Goal: Communication & Community: Answer question/provide support

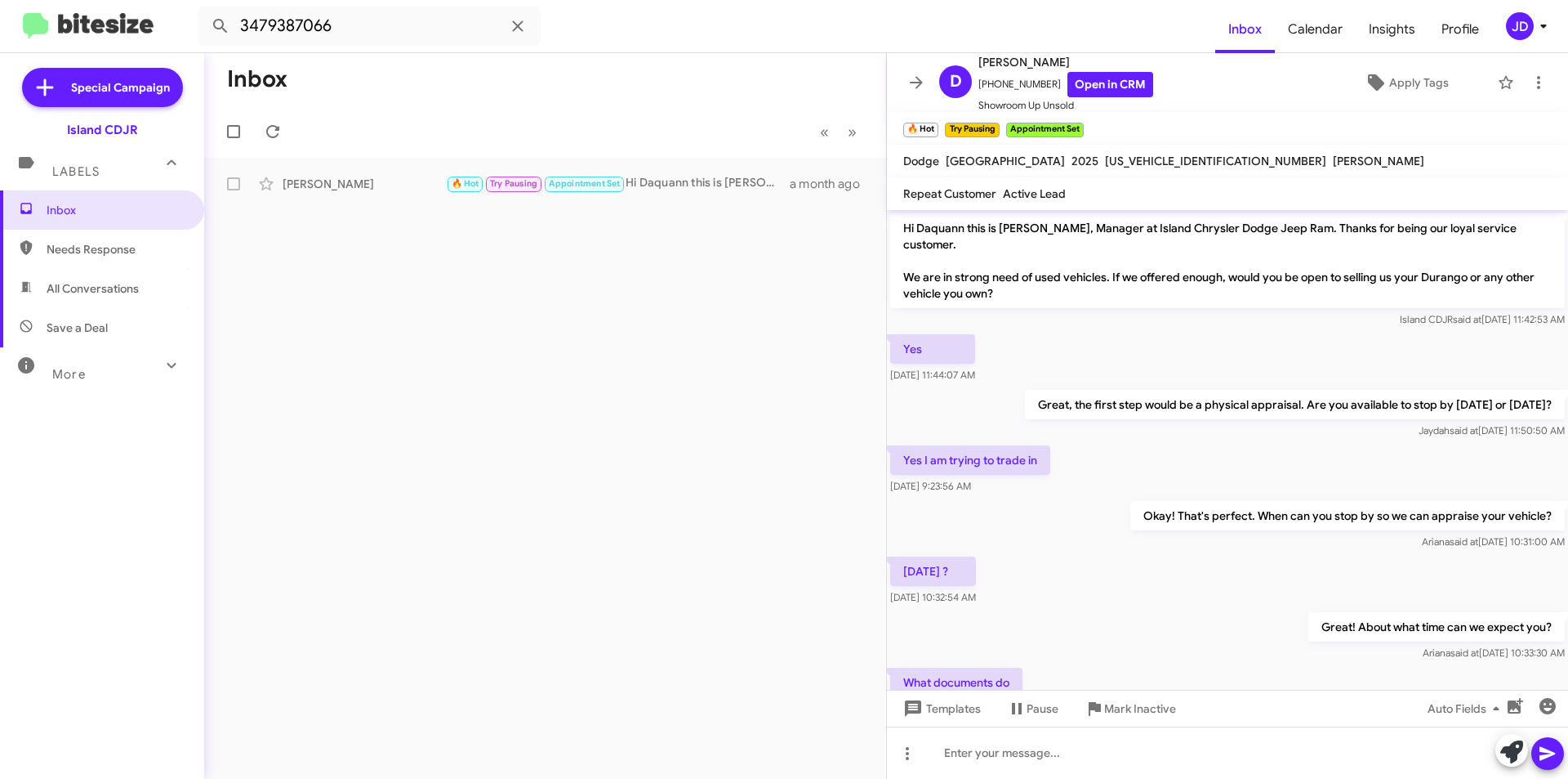
scroll to position [1472, 0]
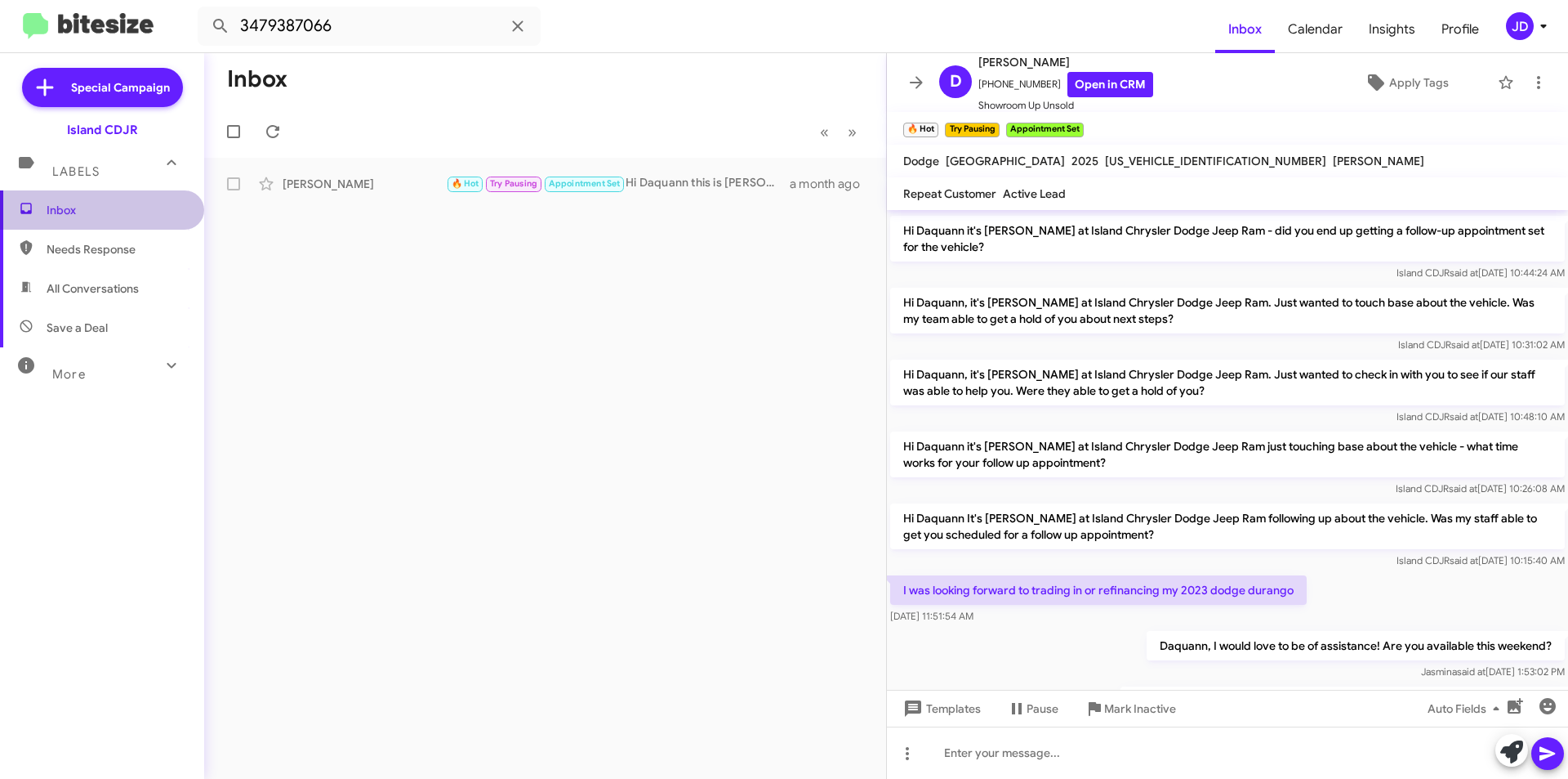
click at [136, 210] on span "Inbox" at bounding box center [116, 210] width 139 height 17
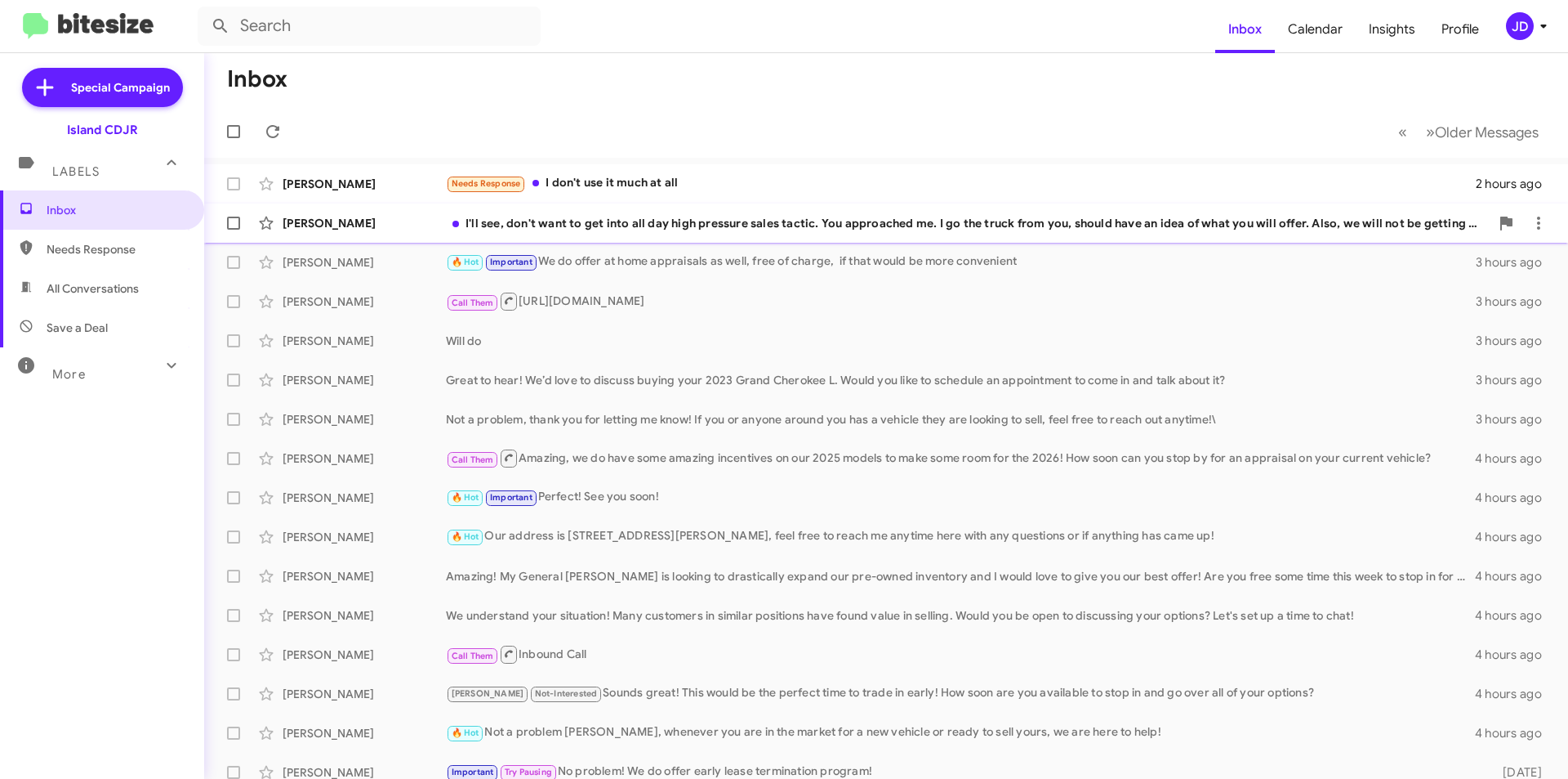
click at [611, 235] on div "[PERSON_NAME] I'll see, don't want to get into all day high pressure sales tact…" at bounding box center [886, 222] width 1338 height 33
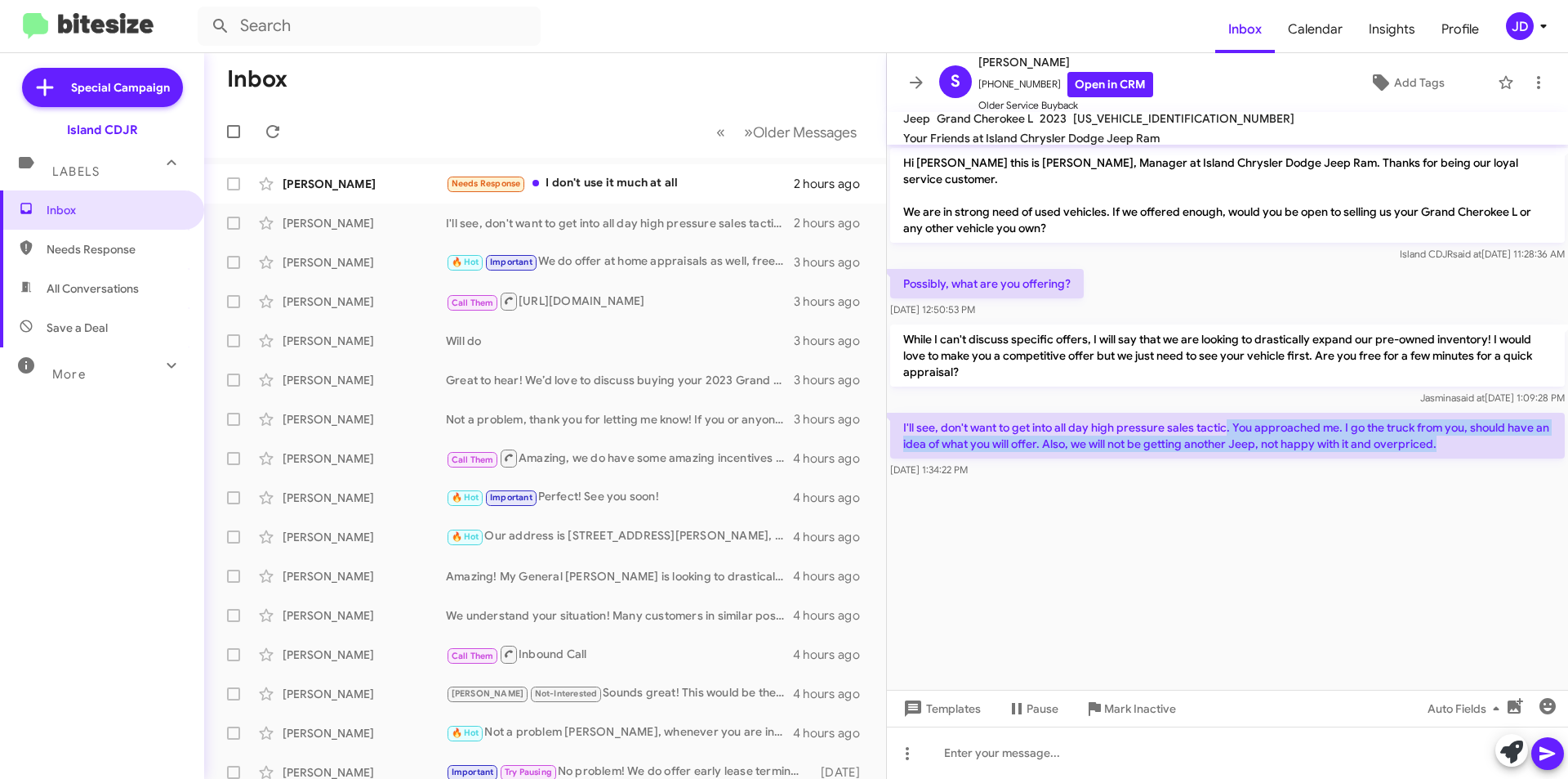
drag, startPoint x: 1224, startPoint y: 408, endPoint x: 1518, endPoint y: 423, distance: 294.4
click at [1518, 423] on p "I'll see, don't want to get into all day high pressure sales tactic. You approa…" at bounding box center [1227, 435] width 675 height 45
drag, startPoint x: 1518, startPoint y: 423, endPoint x: 1397, endPoint y: 408, distance: 121.9
click at [1397, 412] on p "I'll see, don't want to get into all day high pressure sales tactic. You approa…" at bounding box center [1227, 435] width 675 height 45
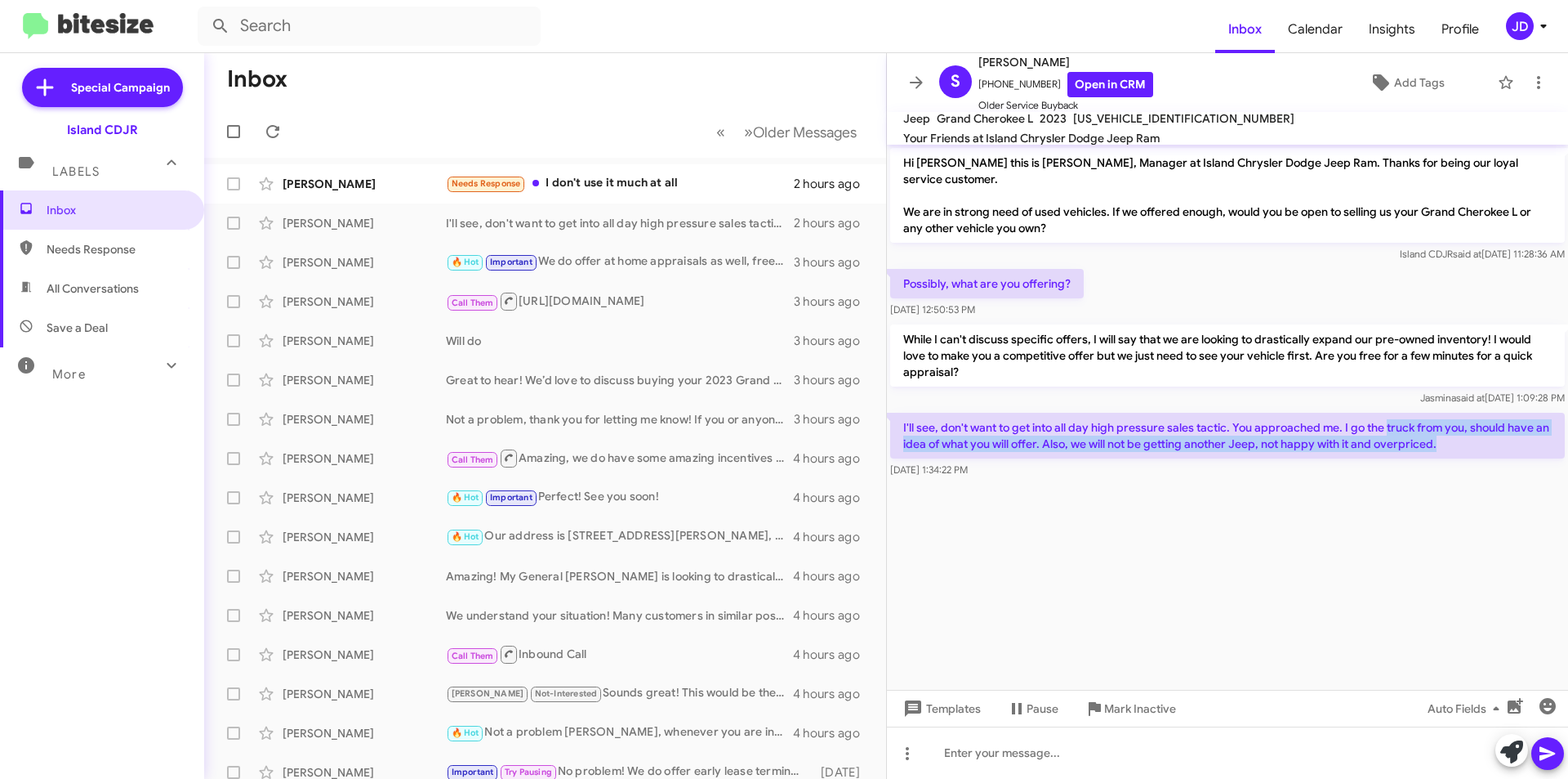
click at [1397, 412] on p "I'll see, don't want to get into all day high pressure sales tactic. You approa…" at bounding box center [1227, 435] width 675 height 45
drag, startPoint x: 1397, startPoint y: 408, endPoint x: 1452, endPoint y: 427, distance: 58.2
click at [1452, 427] on p "I'll see, don't want to get into all day high pressure sales tactic. You approa…" at bounding box center [1227, 435] width 675 height 45
drag, startPoint x: 1452, startPoint y: 427, endPoint x: 897, endPoint y: 403, distance: 555.5
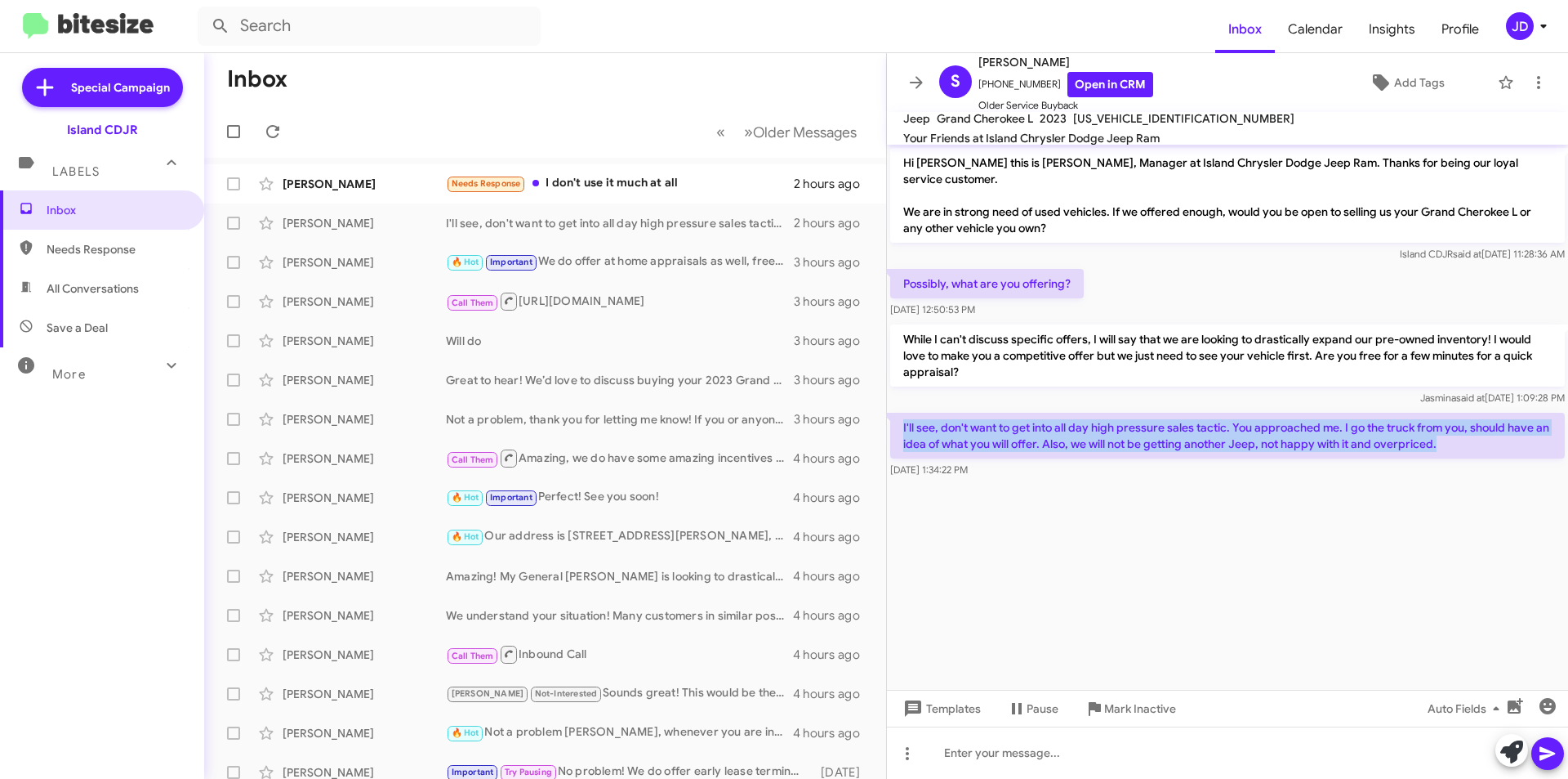
click at [897, 412] on p "I'll see, don't want to get into all day high pressure sales tactic. You approa…" at bounding box center [1227, 435] width 675 height 45
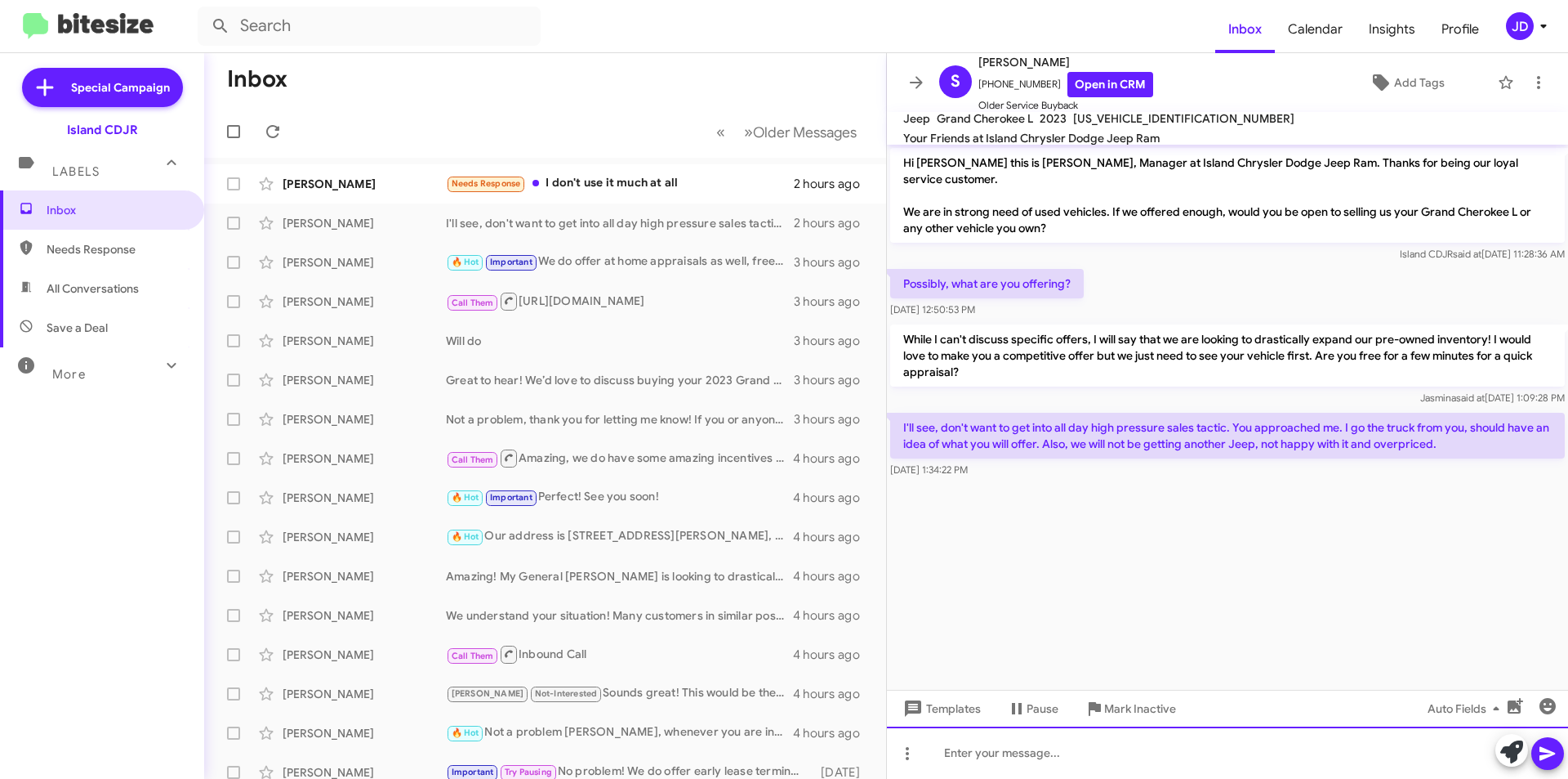
click at [1126, 754] on div at bounding box center [1227, 752] width 681 height 52
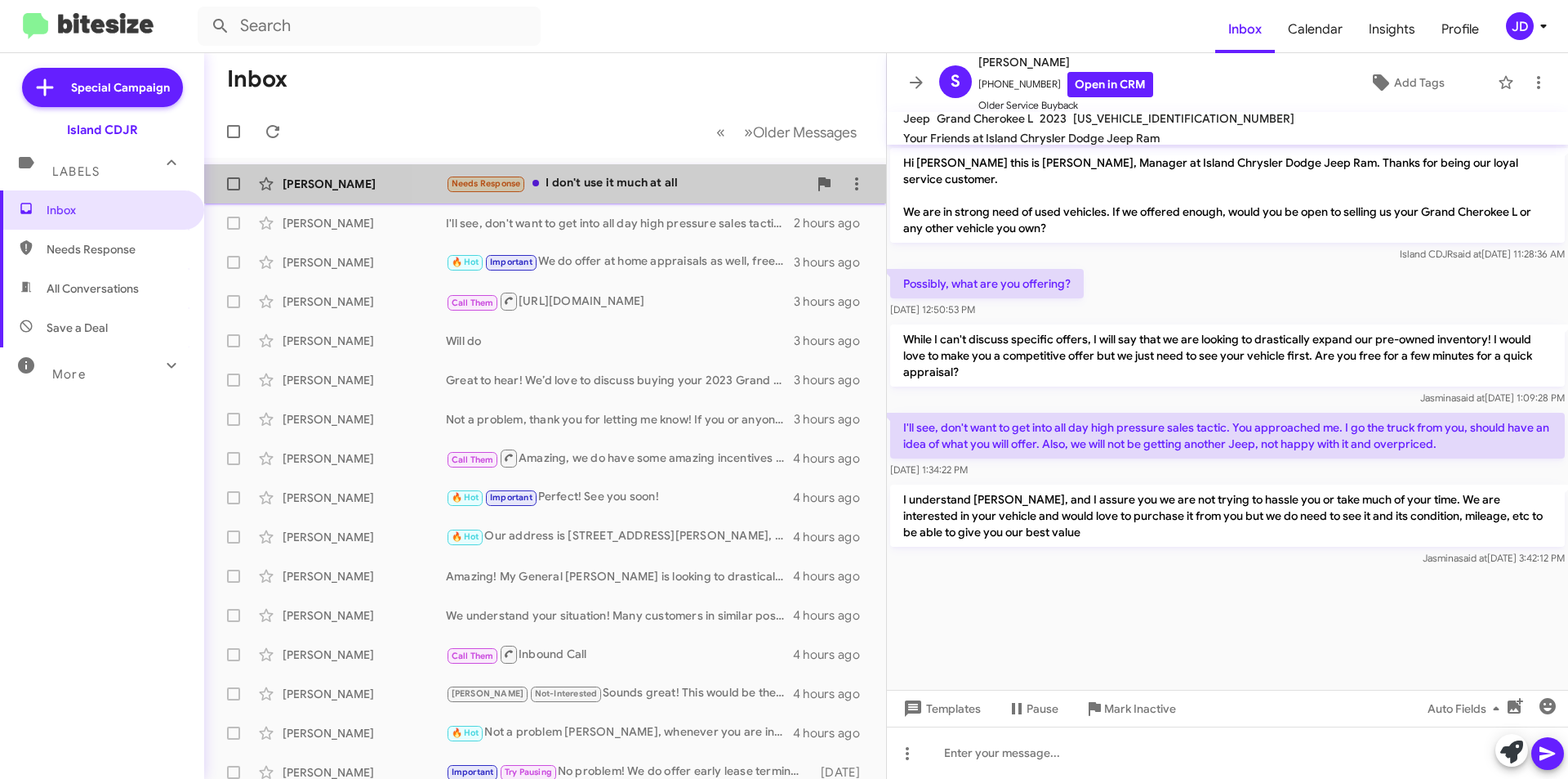
click at [715, 186] on div "Needs Response I don't use it much at all" at bounding box center [626, 183] width 362 height 19
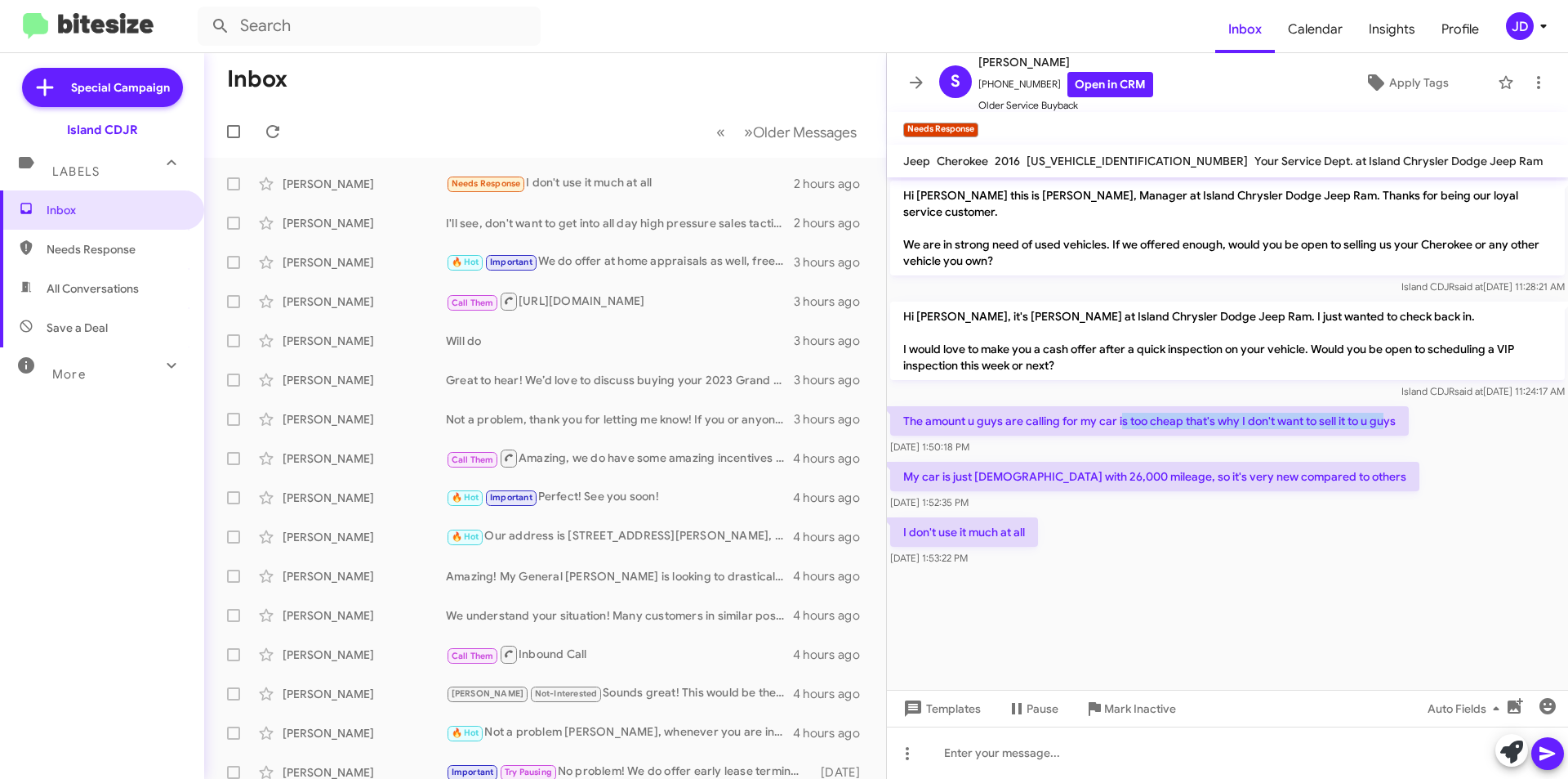
drag, startPoint x: 1124, startPoint y: 400, endPoint x: 1387, endPoint y: 408, distance: 263.1
click at [1387, 408] on p "The amount u guys are calling for my car is too cheap that's why I don't want t…" at bounding box center [1149, 421] width 519 height 30
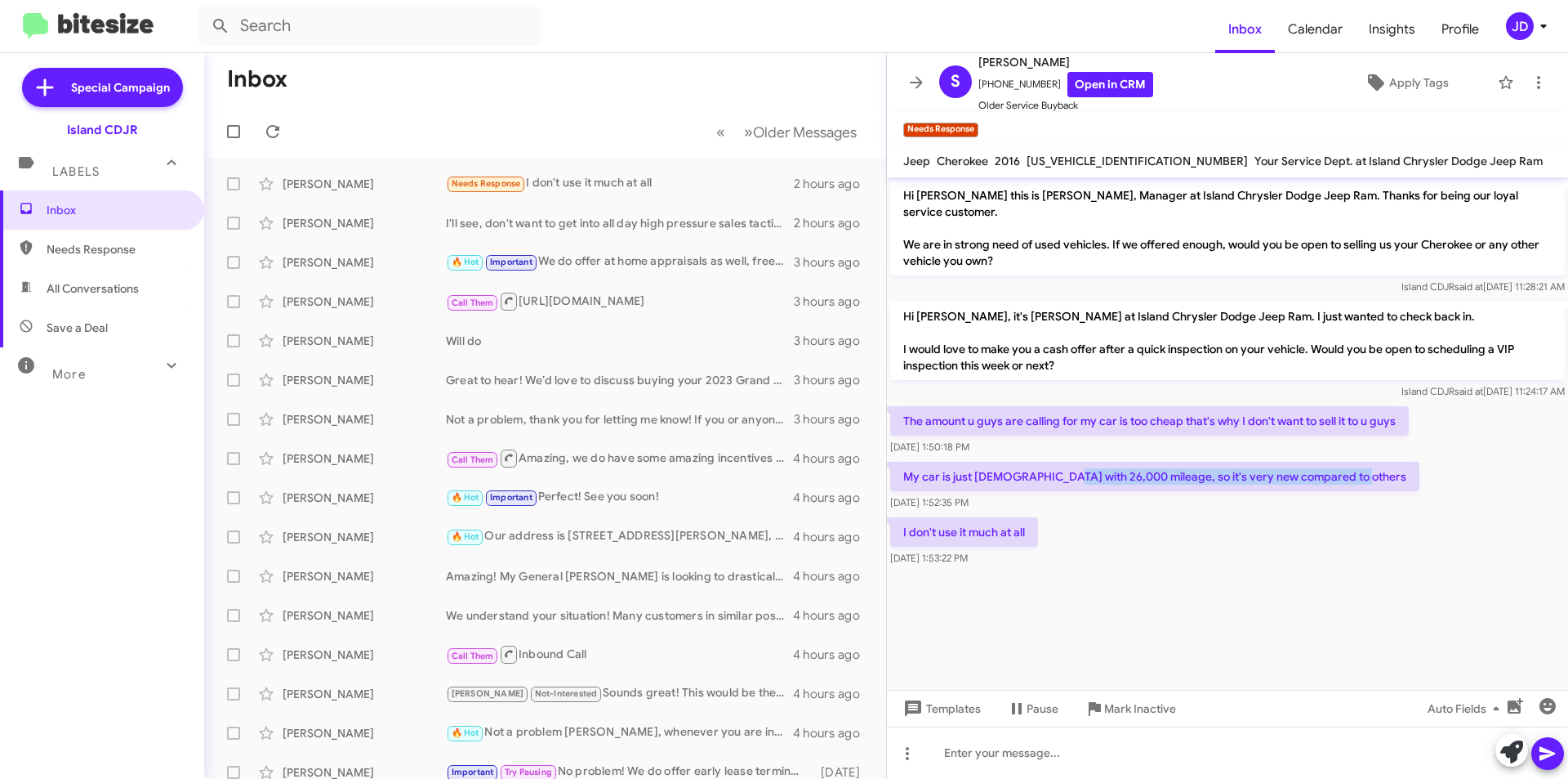
drag, startPoint x: 1044, startPoint y: 466, endPoint x: 1368, endPoint y: 469, distance: 324.0
click at [1368, 469] on div "My car is just [DEMOGRAPHIC_DATA] with 26,000 mileage, so it's very new compare…" at bounding box center [1227, 486] width 681 height 55
click at [1112, 76] on link "Open in CRM" at bounding box center [1110, 85] width 86 height 26
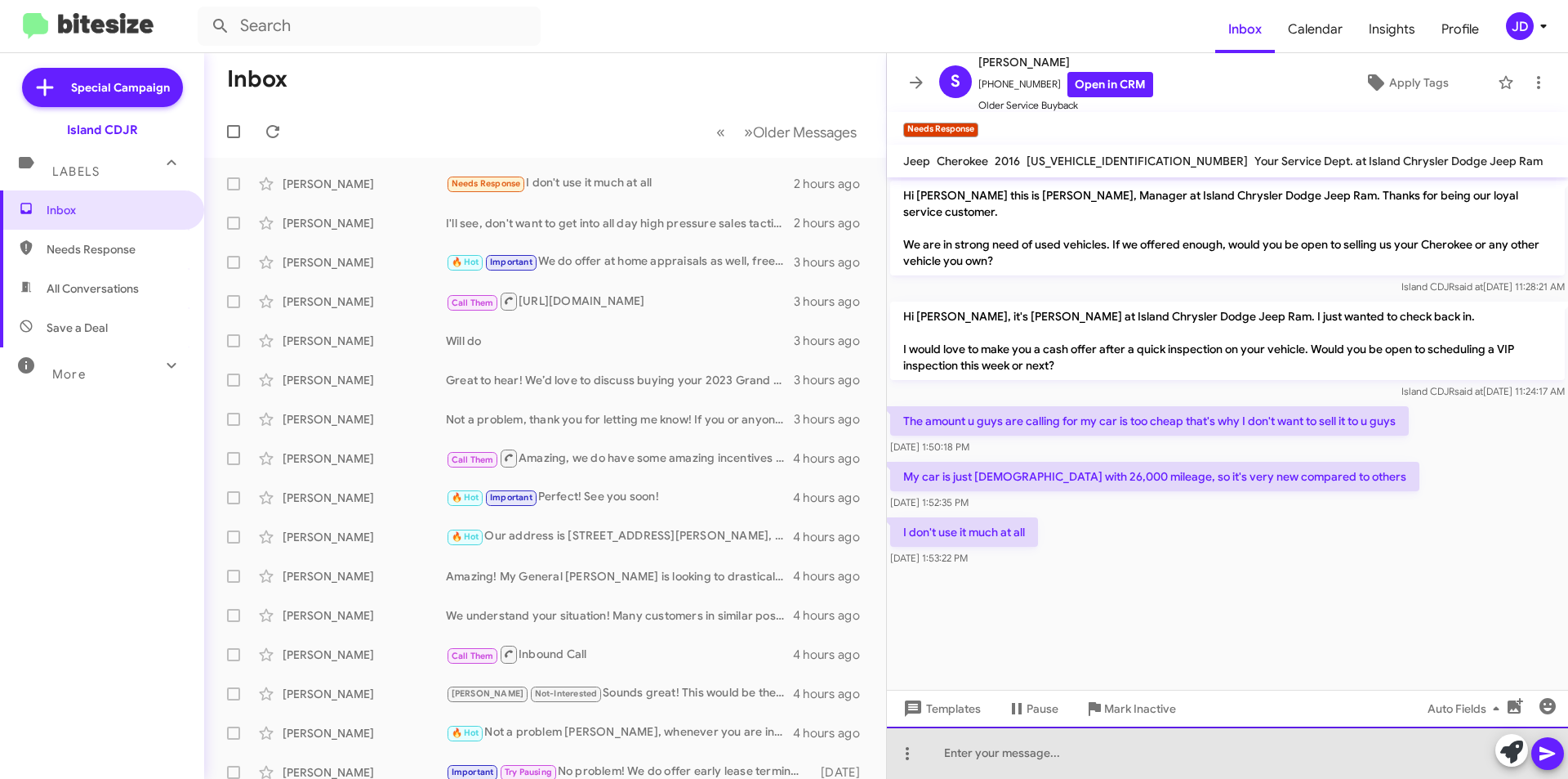
click at [1017, 763] on div at bounding box center [1227, 752] width 681 height 52
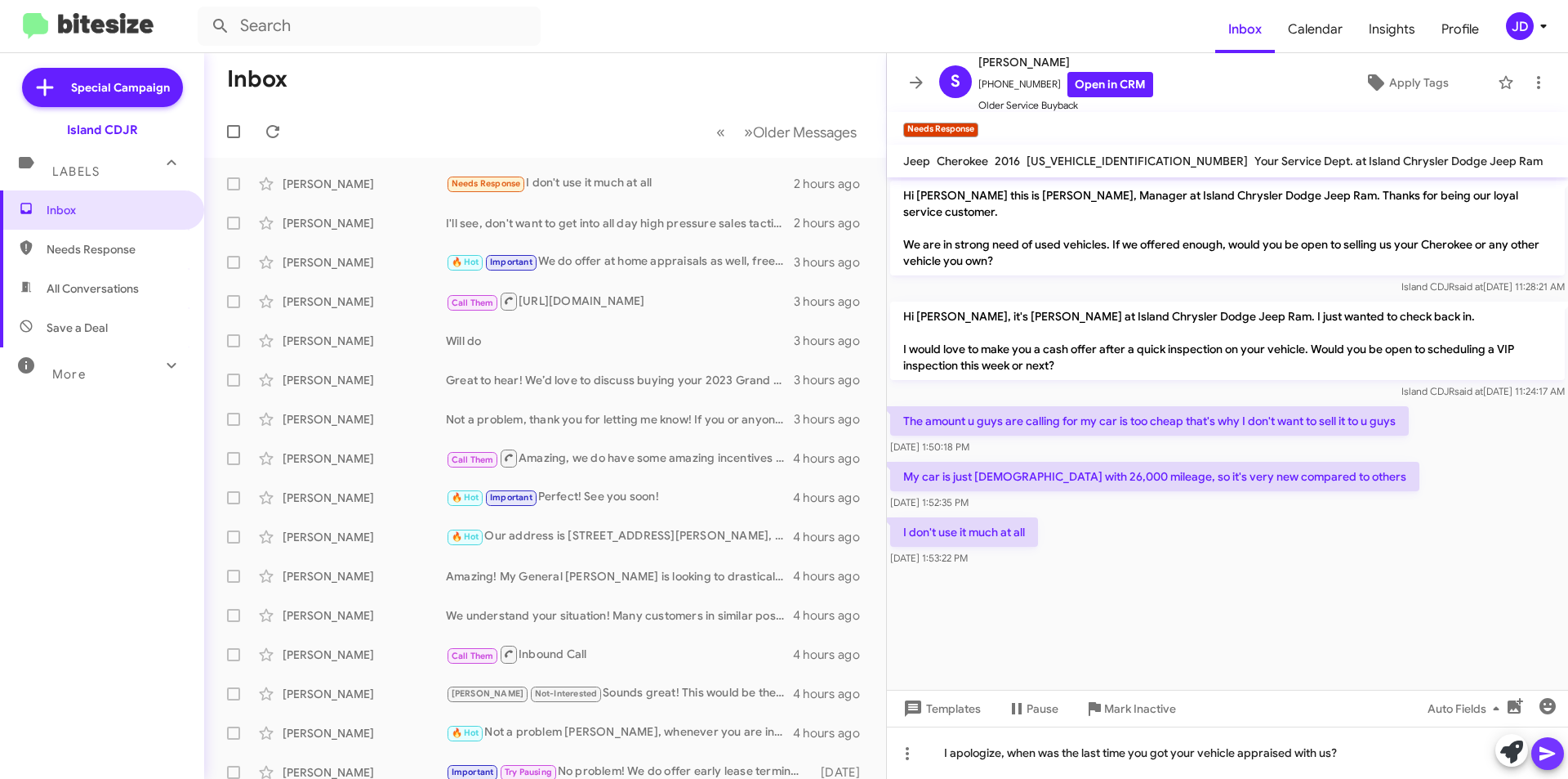
click at [1550, 748] on icon at bounding box center [1548, 753] width 20 height 20
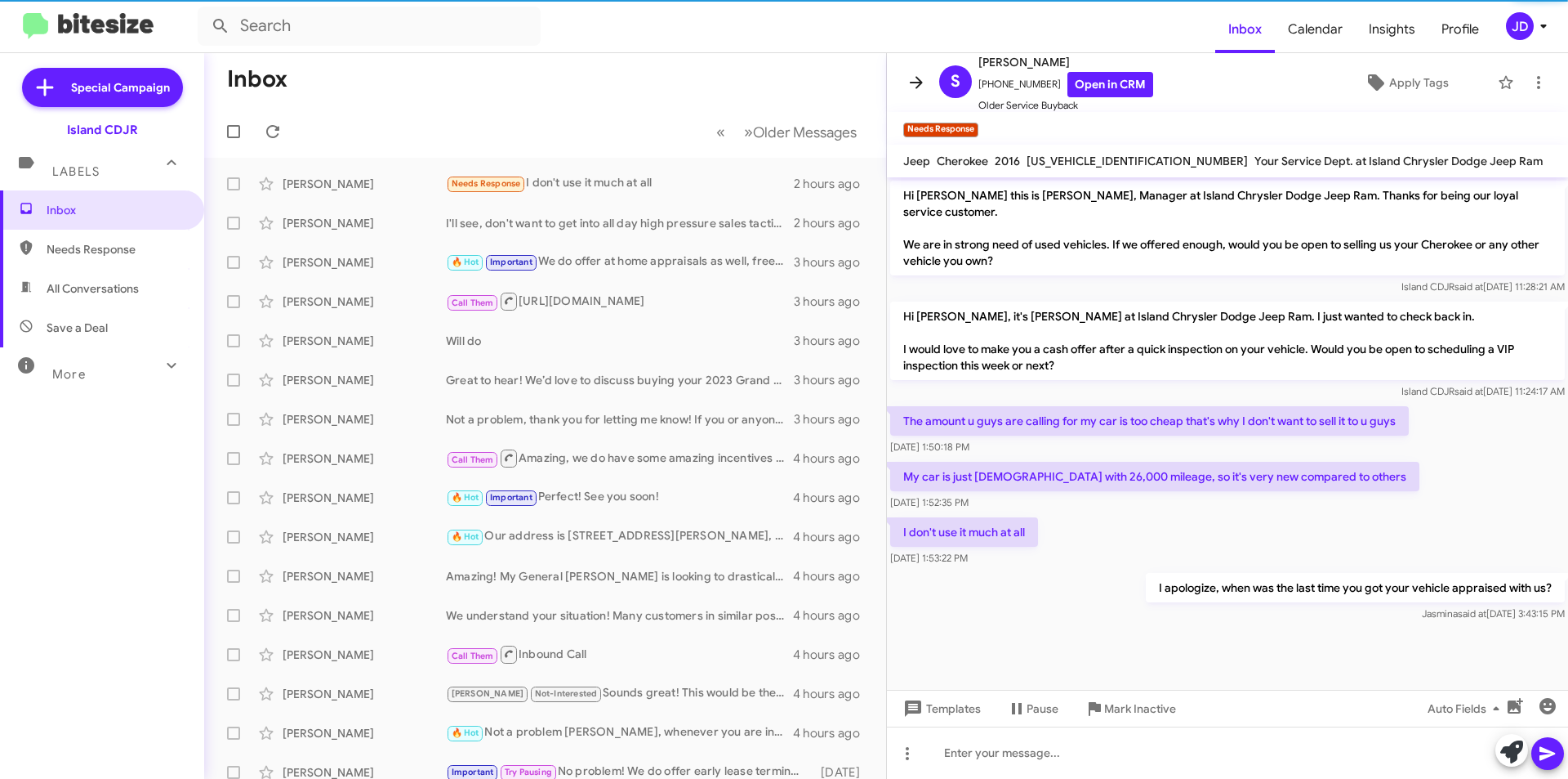
click at [904, 80] on span at bounding box center [916, 83] width 33 height 20
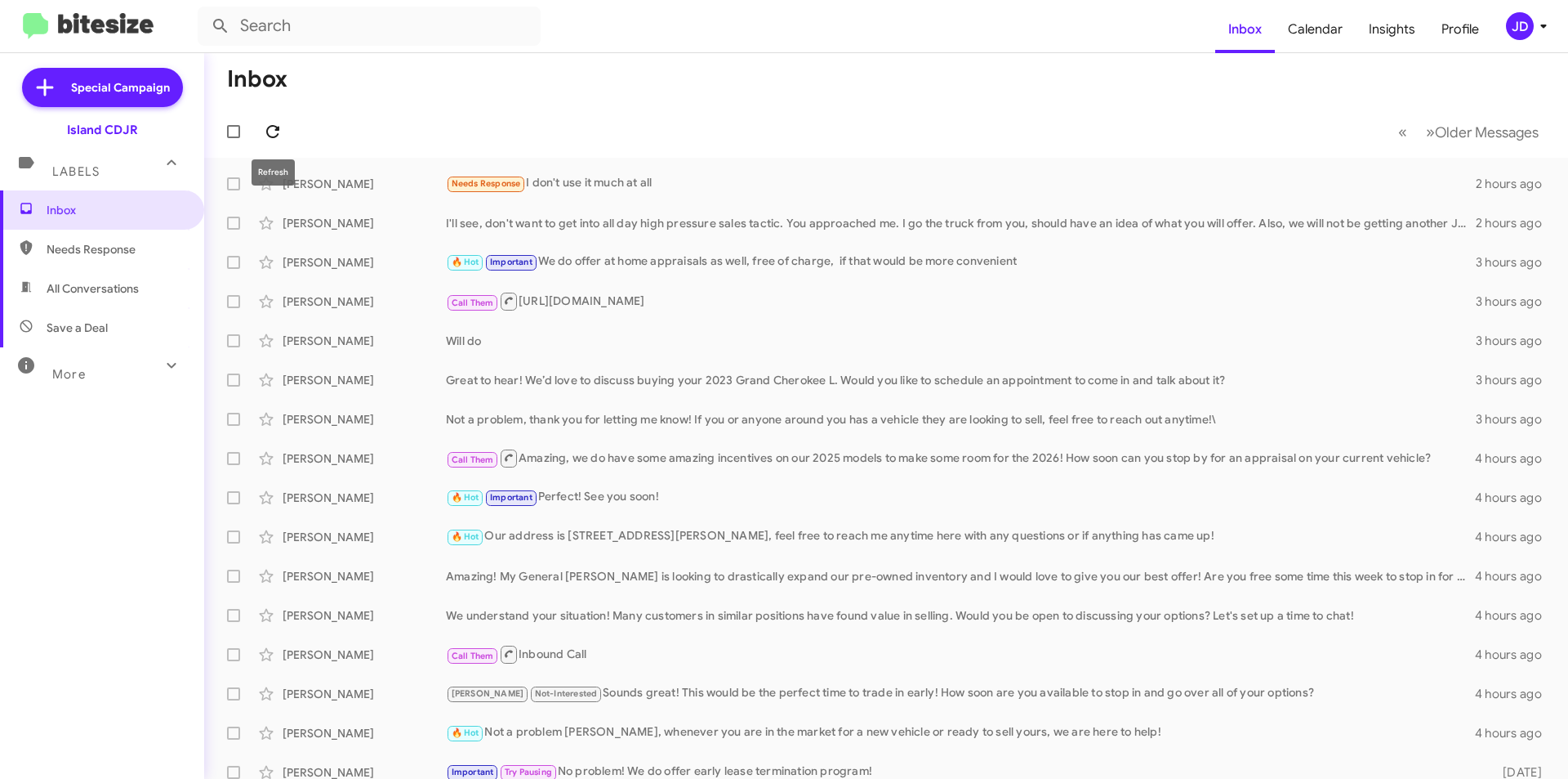
click at [270, 127] on icon at bounding box center [272, 130] width 13 height 13
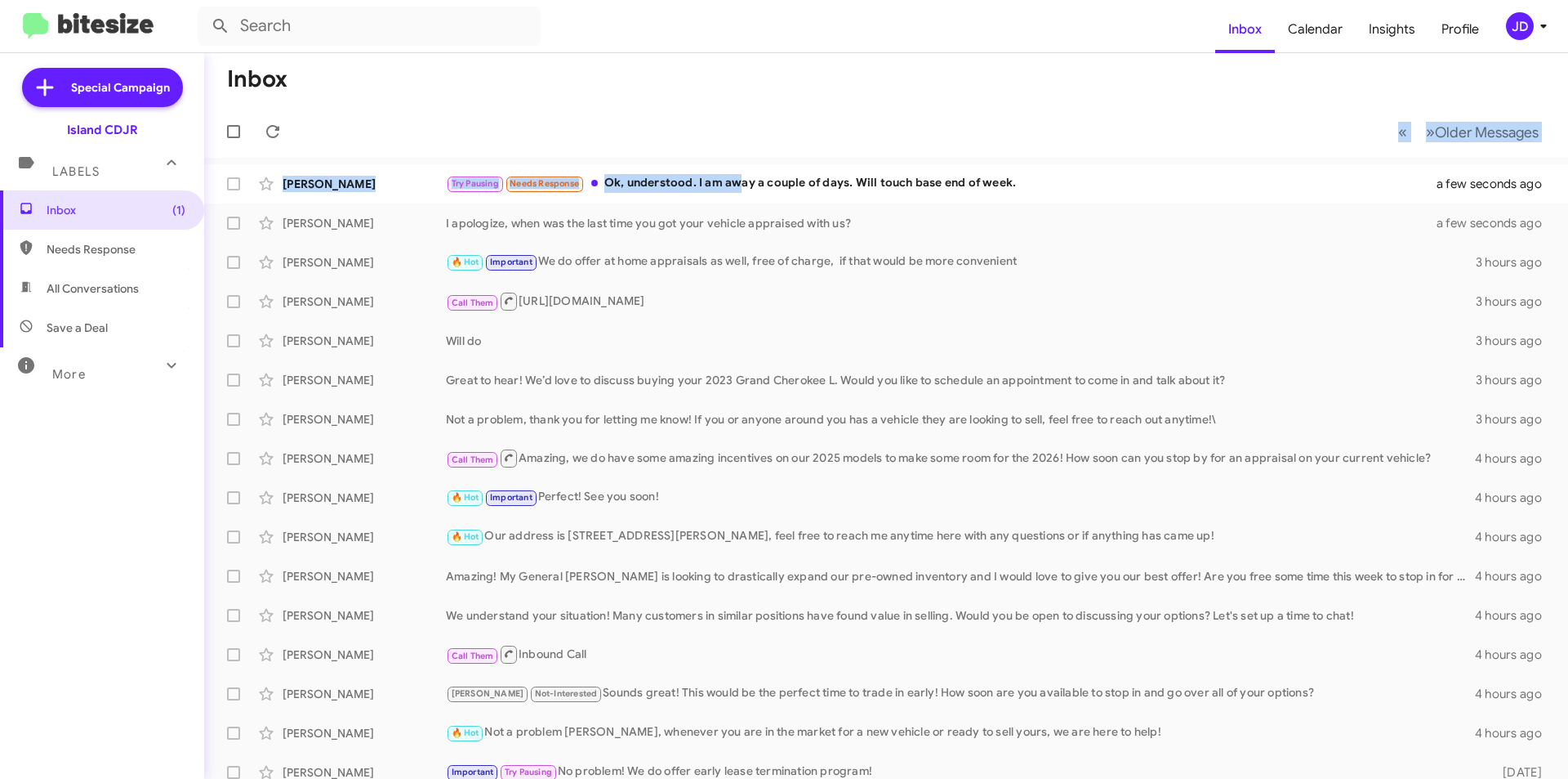
drag, startPoint x: 413, startPoint y: 104, endPoint x: 742, endPoint y: 160, distance: 333.7
click at [742, 160] on div "Inbox « Previous » Next Older Messages [PERSON_NAME] Try Pausing Needs Response…" at bounding box center [886, 416] width 1364 height 726
click at [734, 157] on div "Inbox « Previous » Next Older Messages [PERSON_NAME] Try Pausing Needs Response…" at bounding box center [886, 416] width 1364 height 726
click at [724, 139] on mat-toolbar-row "« Previous » Next Older Messages" at bounding box center [886, 131] width 1364 height 52
click at [483, 180] on span "Try Pausing" at bounding box center [475, 183] width 47 height 11
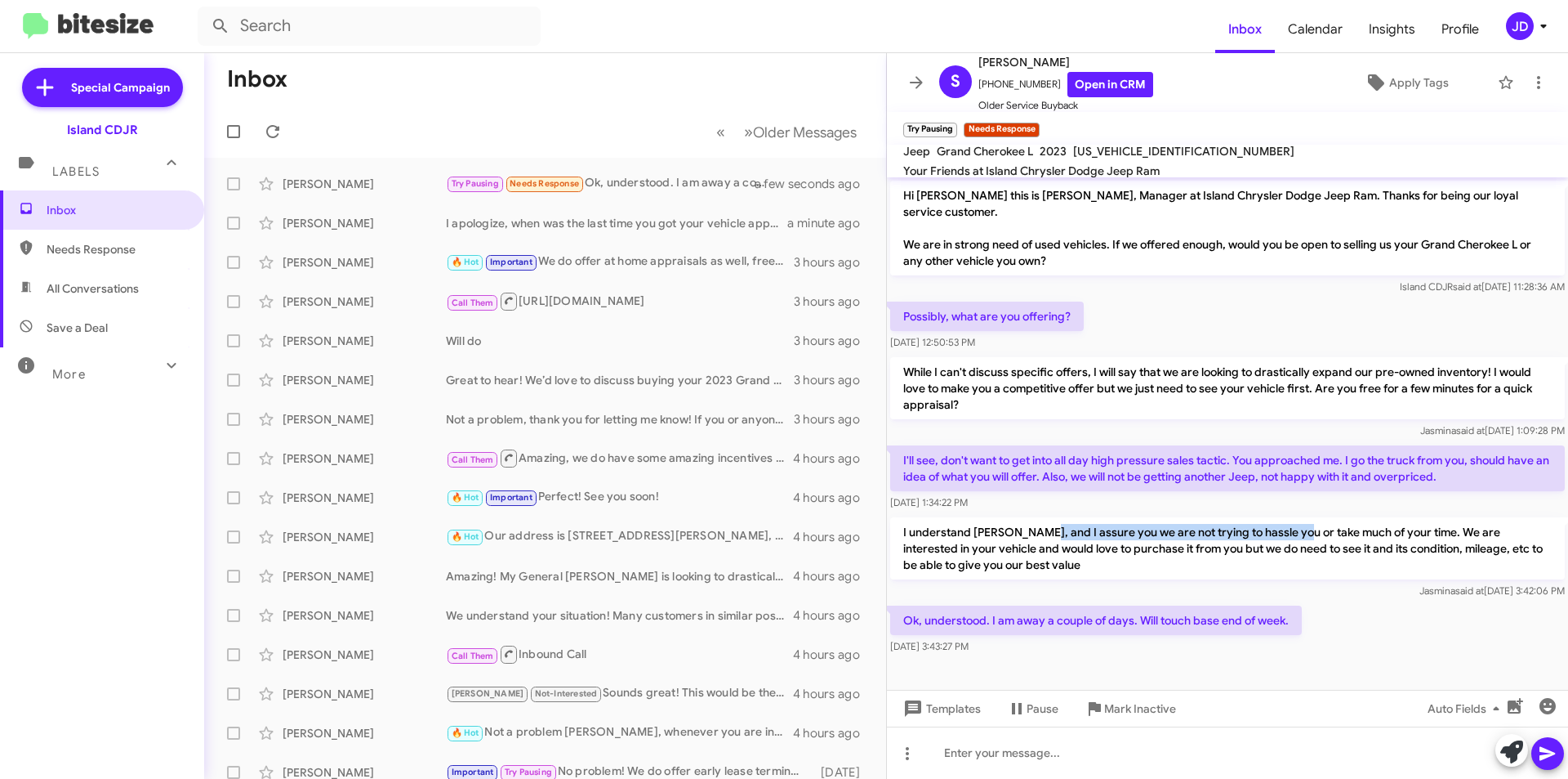
drag, startPoint x: 1041, startPoint y: 515, endPoint x: 1293, endPoint y: 520, distance: 252.0
click at [1293, 520] on p "I understand [PERSON_NAME], and I assure you we are not trying to hassle you or…" at bounding box center [1227, 548] width 675 height 62
drag, startPoint x: 1293, startPoint y: 520, endPoint x: 1392, endPoint y: 519, distance: 99.0
click at [1392, 519] on p "I understand [PERSON_NAME], and I assure you we are not trying to hassle you or…" at bounding box center [1227, 548] width 675 height 62
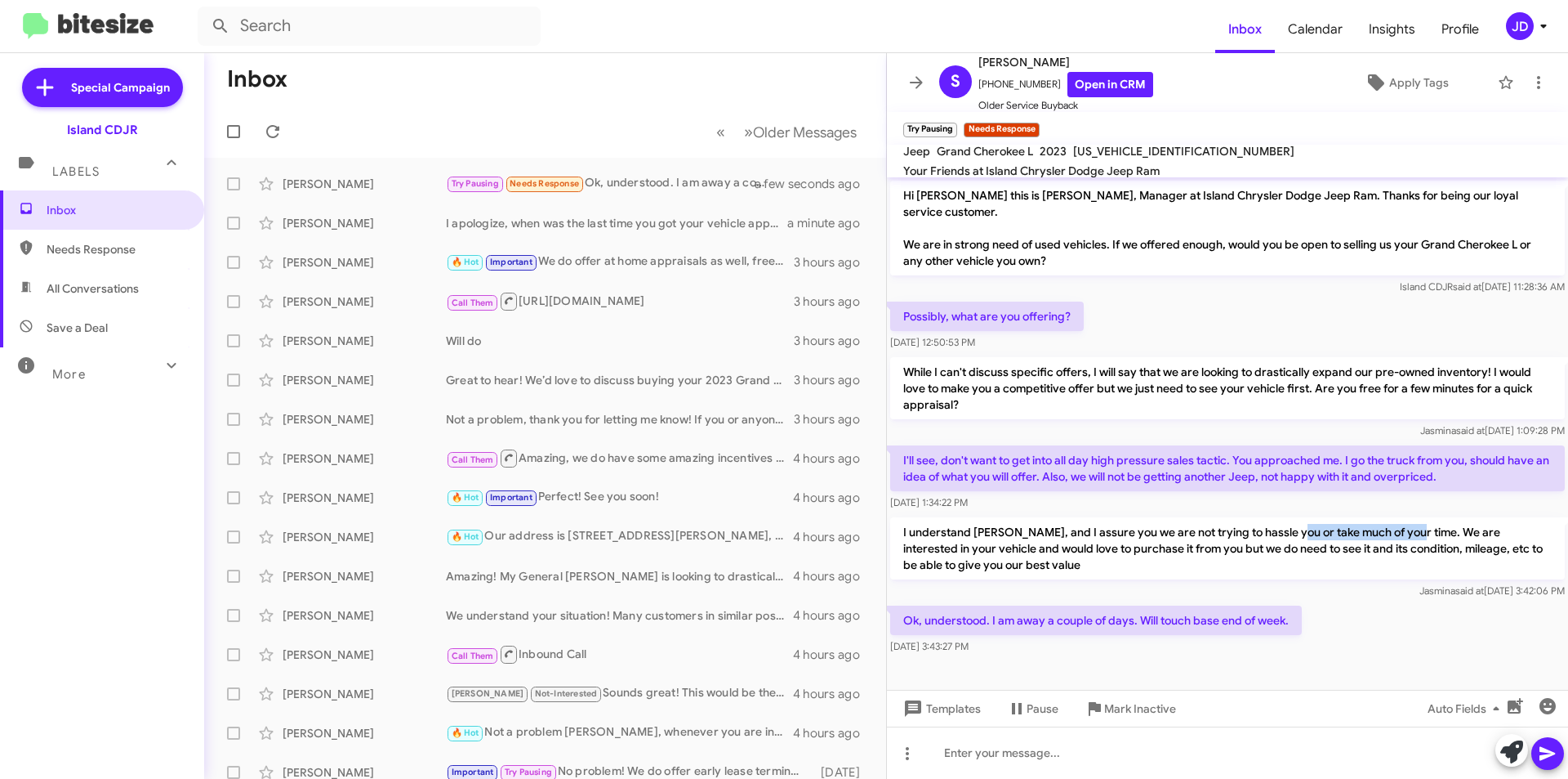
click at [1392, 519] on p "I understand [PERSON_NAME], and I assure you we are not trying to hassle you or…" at bounding box center [1227, 548] width 675 height 62
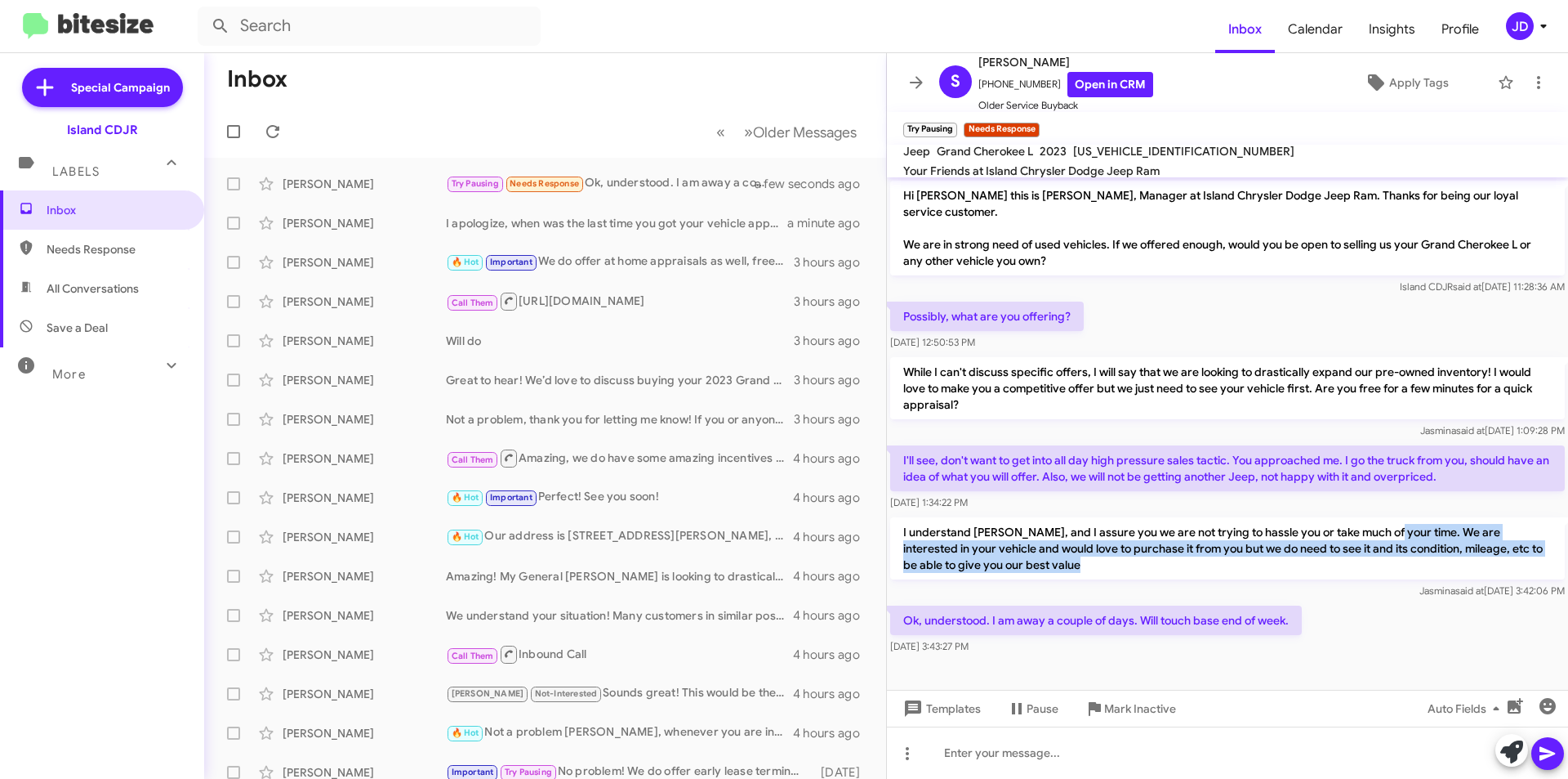
drag, startPoint x: 1392, startPoint y: 519, endPoint x: 1242, endPoint y: 551, distance: 153.4
click at [1242, 551] on p "I understand [PERSON_NAME], and I assure you we are not trying to hassle you or…" at bounding box center [1227, 548] width 675 height 62
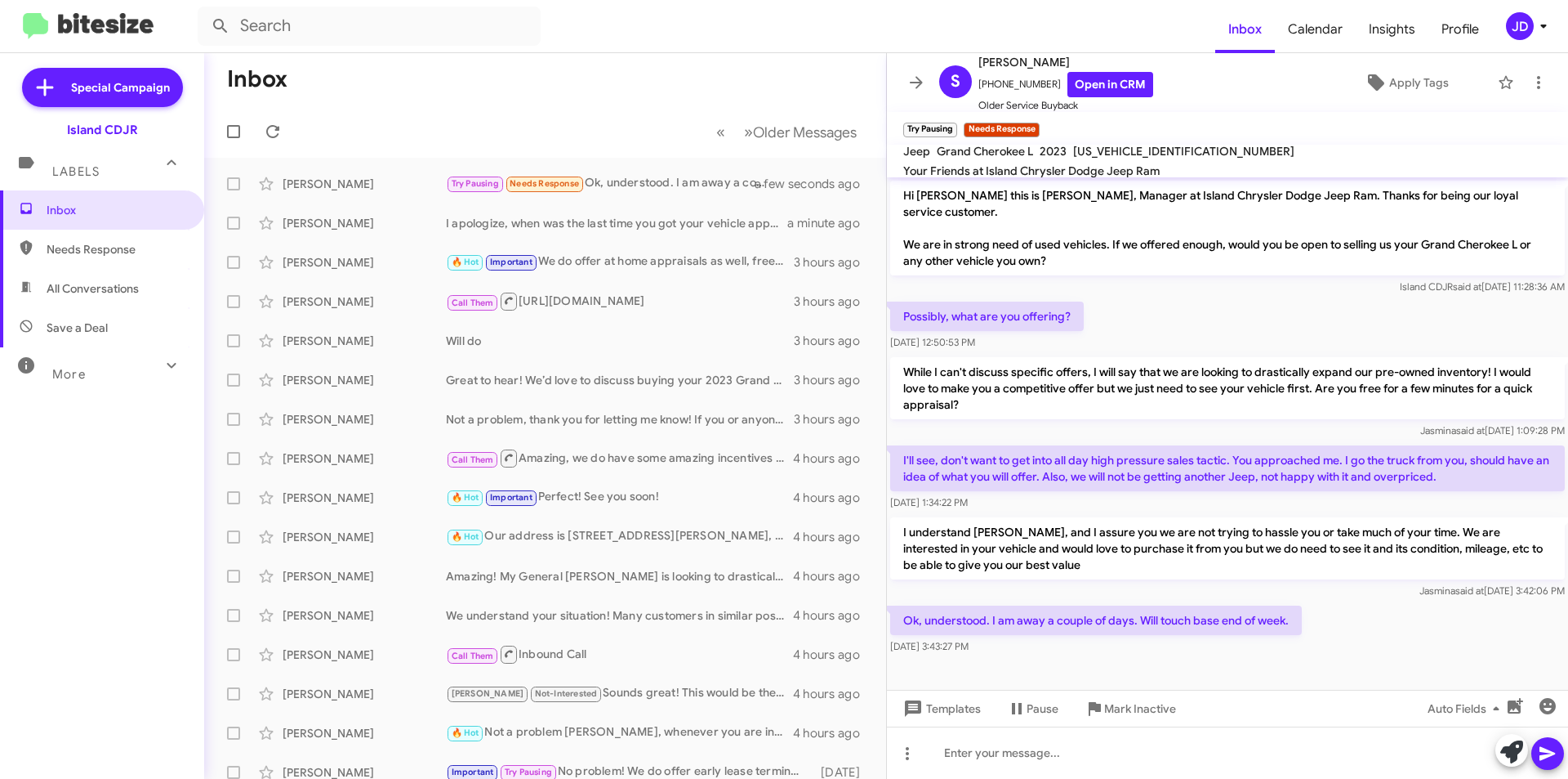
drag, startPoint x: 1242, startPoint y: 551, endPoint x: 1213, endPoint y: 488, distance: 69.4
click at [1213, 488] on div "Hi [PERSON_NAME] this is [PERSON_NAME], Manager at Island Chrysler Dodge Jeep R…" at bounding box center [1227, 417] width 681 height 480
click at [1212, 517] on p "I understand [PERSON_NAME], and I assure you we are not trying to hassle you or…" at bounding box center [1227, 548] width 675 height 62
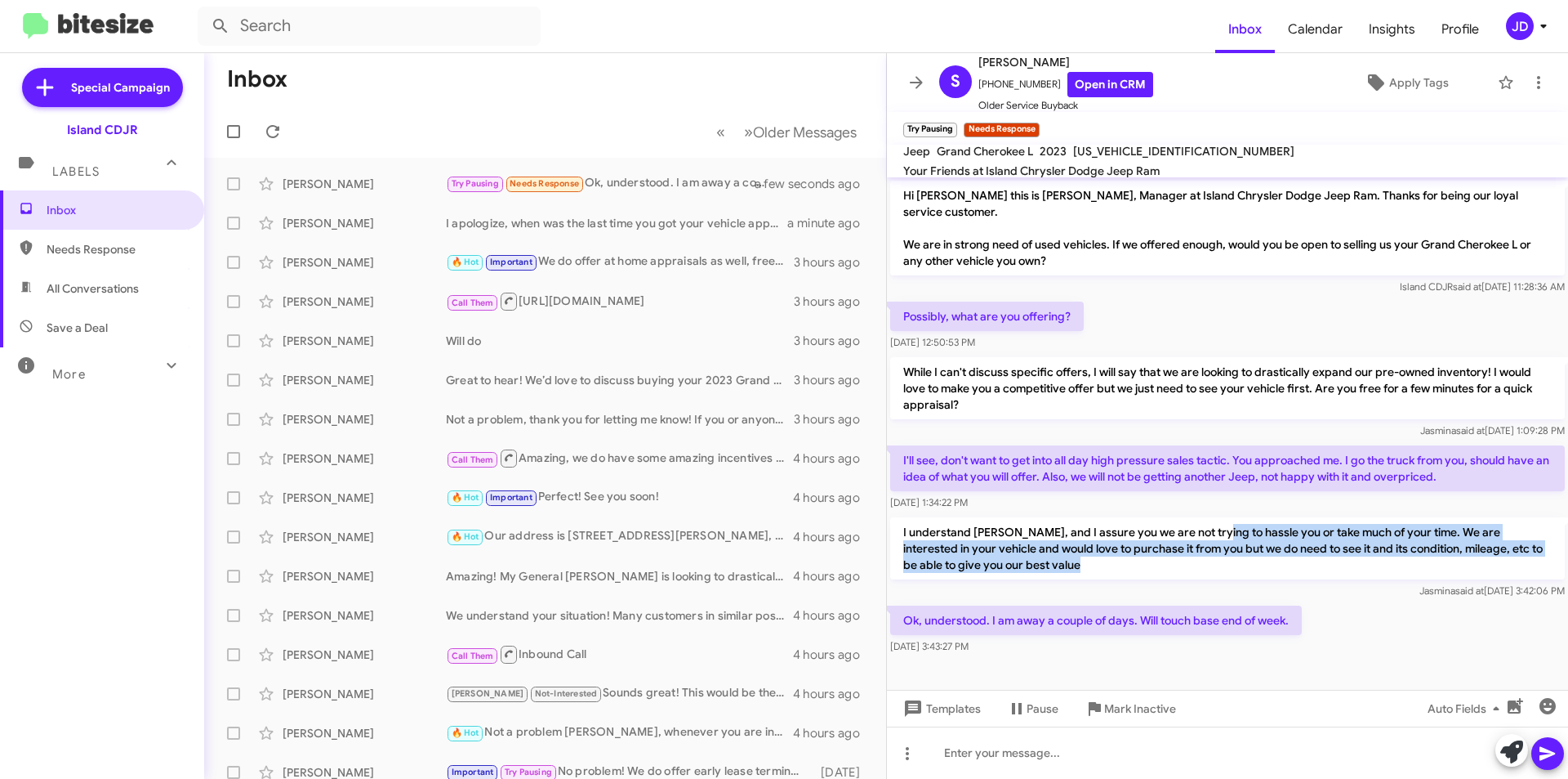
drag, startPoint x: 1212, startPoint y: 505, endPoint x: 1265, endPoint y: 545, distance: 66.4
click at [1265, 545] on p "I understand [PERSON_NAME], and I assure you we are not trying to hassle you or…" at bounding box center [1227, 548] width 675 height 62
drag, startPoint x: 1265, startPoint y: 545, endPoint x: 888, endPoint y: 511, distance: 378.5
click at [888, 514] on div "I understand [PERSON_NAME], and I assure you we are not trying to hassle you or…" at bounding box center [1227, 558] width 681 height 88
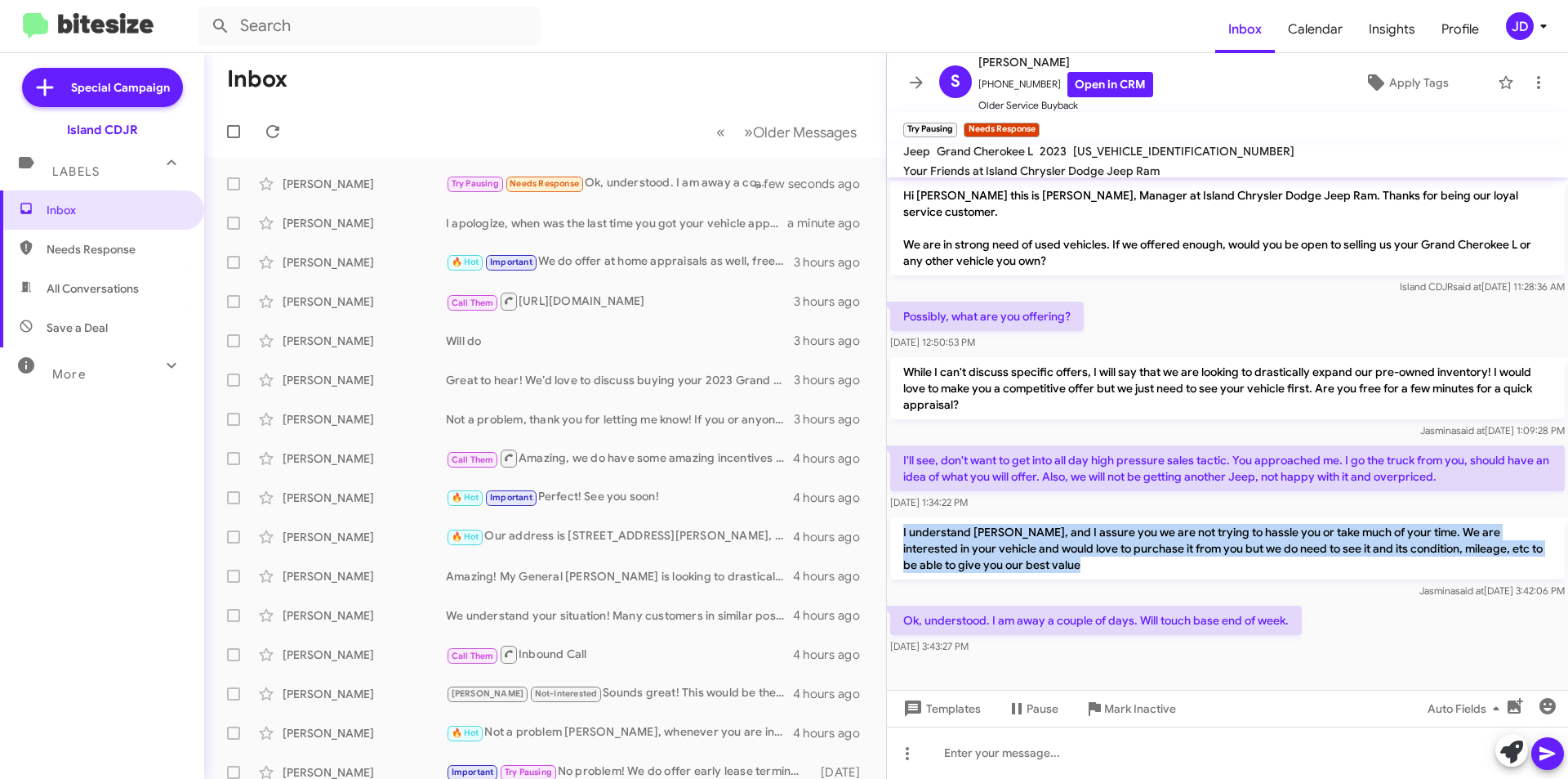
click at [904, 517] on p "I understand [PERSON_NAME], and I assure you we are not trying to hassle you or…" at bounding box center [1227, 548] width 675 height 62
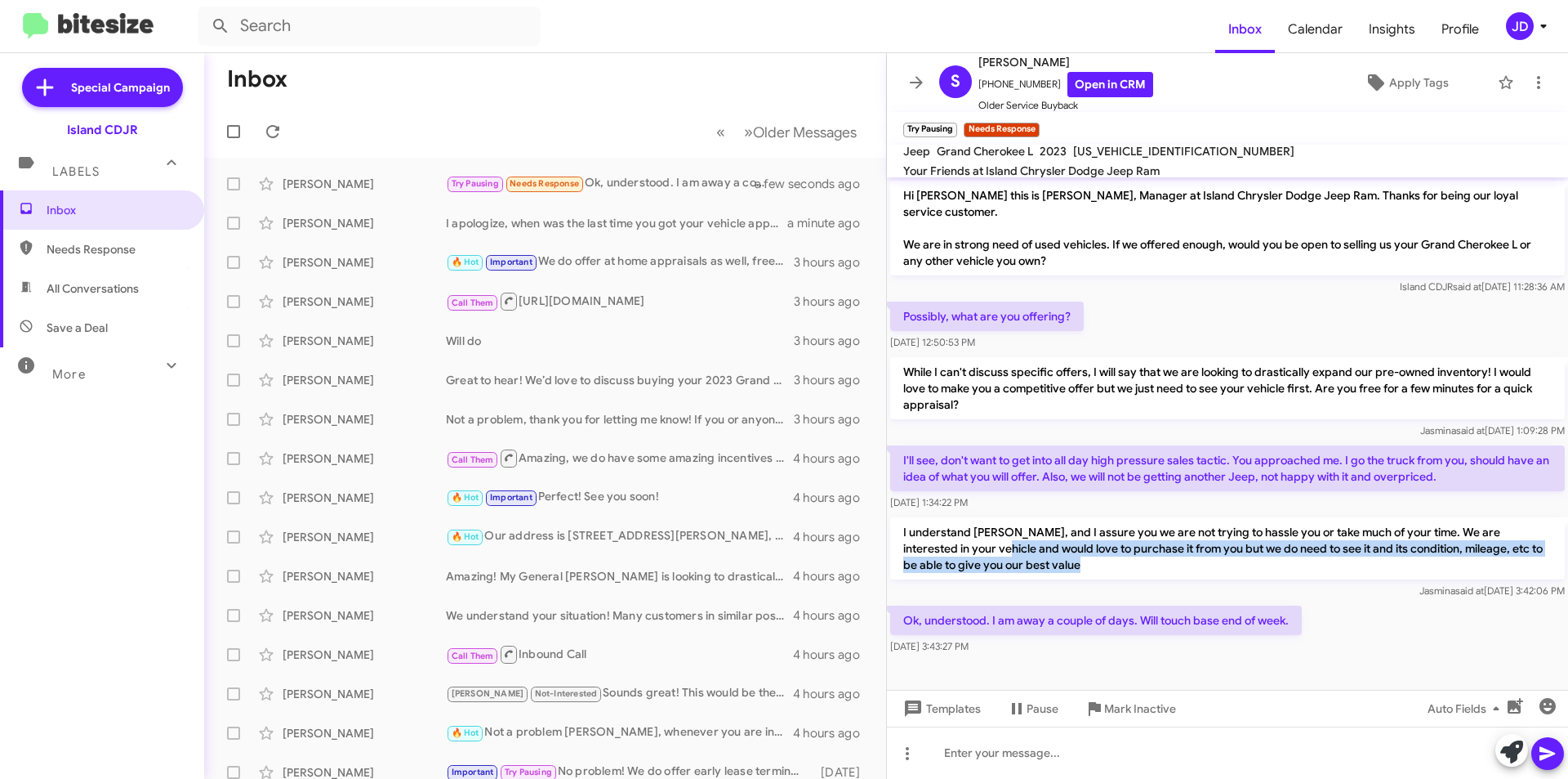
drag, startPoint x: 904, startPoint y: 511, endPoint x: 958, endPoint y: 526, distance: 56.0
click at [958, 526] on p "I understand [PERSON_NAME], and I assure you we are not trying to hassle you or…" at bounding box center [1227, 548] width 675 height 62
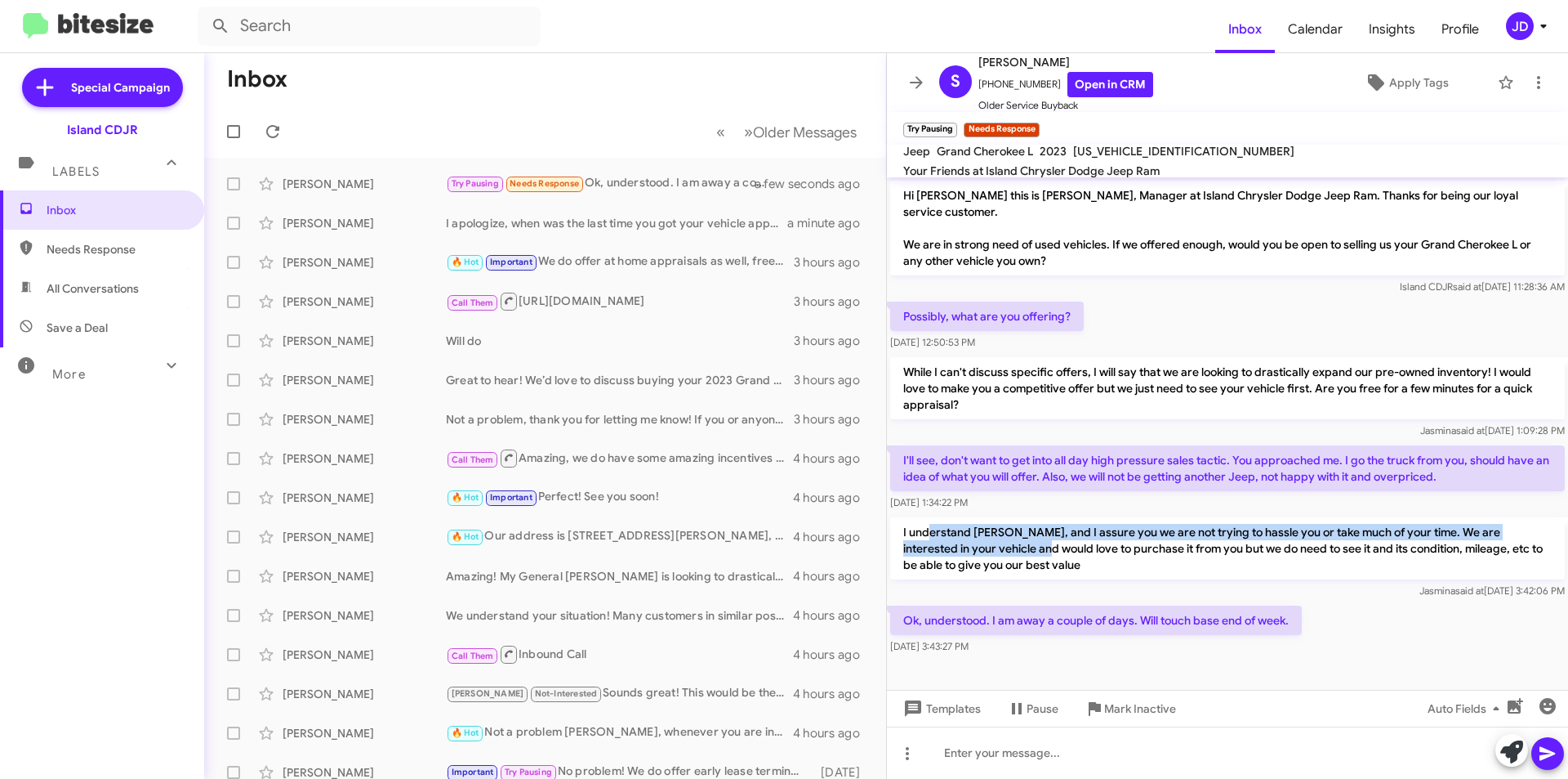
drag, startPoint x: 993, startPoint y: 532, endPoint x: 929, endPoint y: 514, distance: 66.5
click at [929, 517] on p "I understand [PERSON_NAME], and I assure you we are not trying to hassle you or…" at bounding box center [1227, 548] width 675 height 62
click at [927, 517] on p "I understand [PERSON_NAME], and I assure you we are not trying to hassle you or…" at bounding box center [1227, 548] width 675 height 62
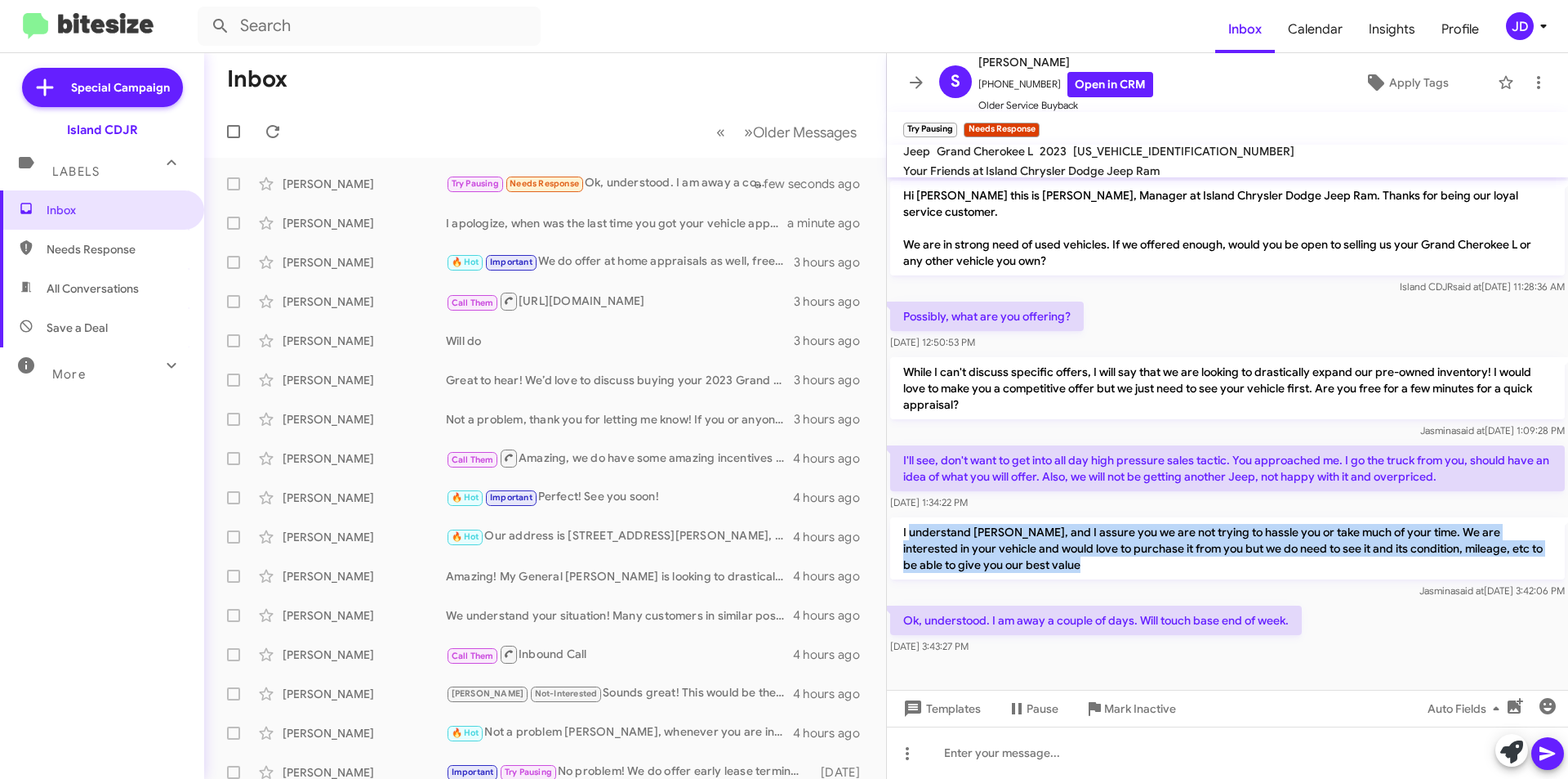
drag, startPoint x: 927, startPoint y: 513, endPoint x: 1007, endPoint y: 551, distance: 88.6
click at [1007, 551] on p "I understand [PERSON_NAME], and I assure you we are not trying to hassle you or…" at bounding box center [1227, 548] width 675 height 62
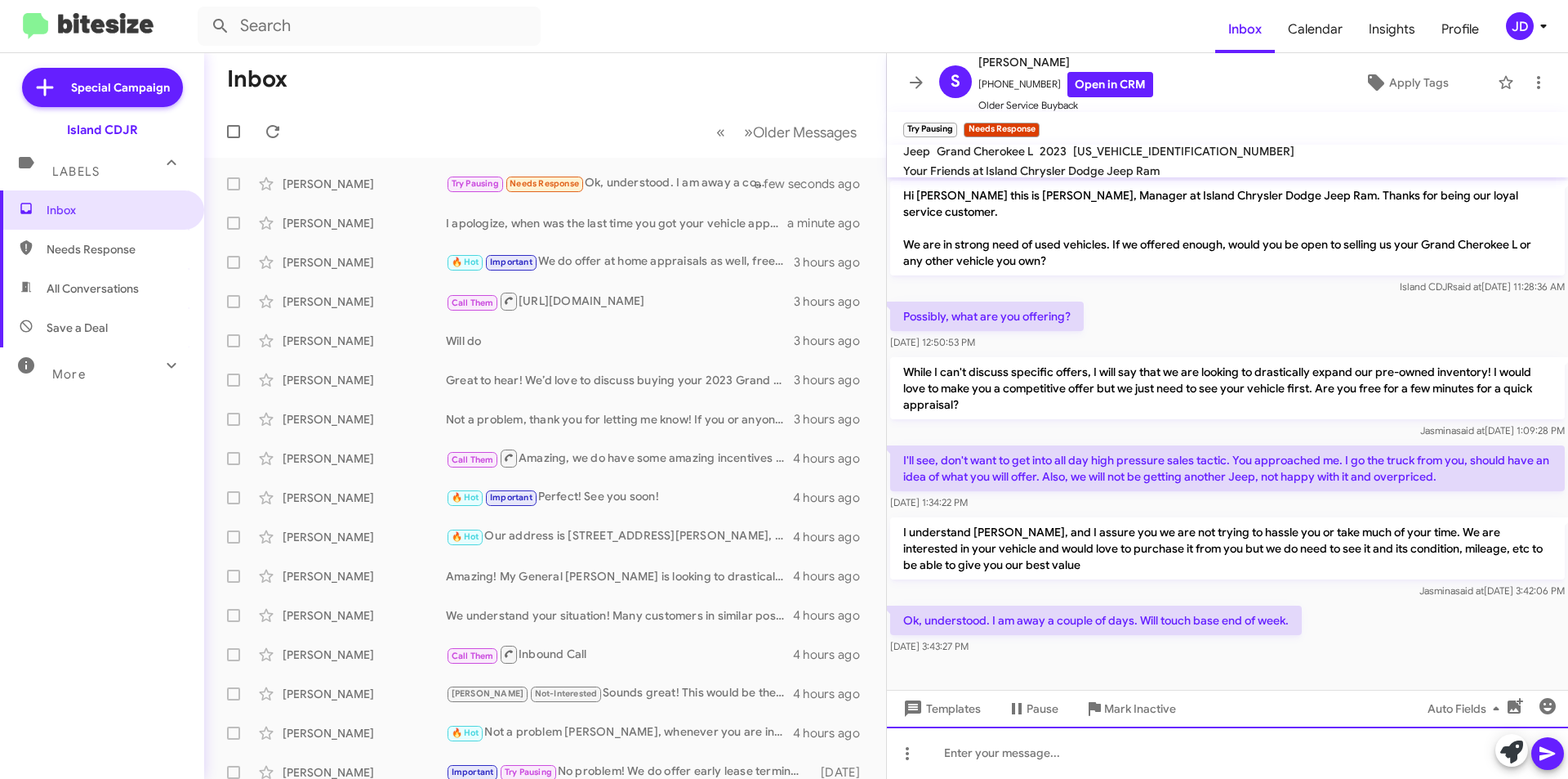
click at [1025, 758] on div at bounding box center [1227, 752] width 681 height 52
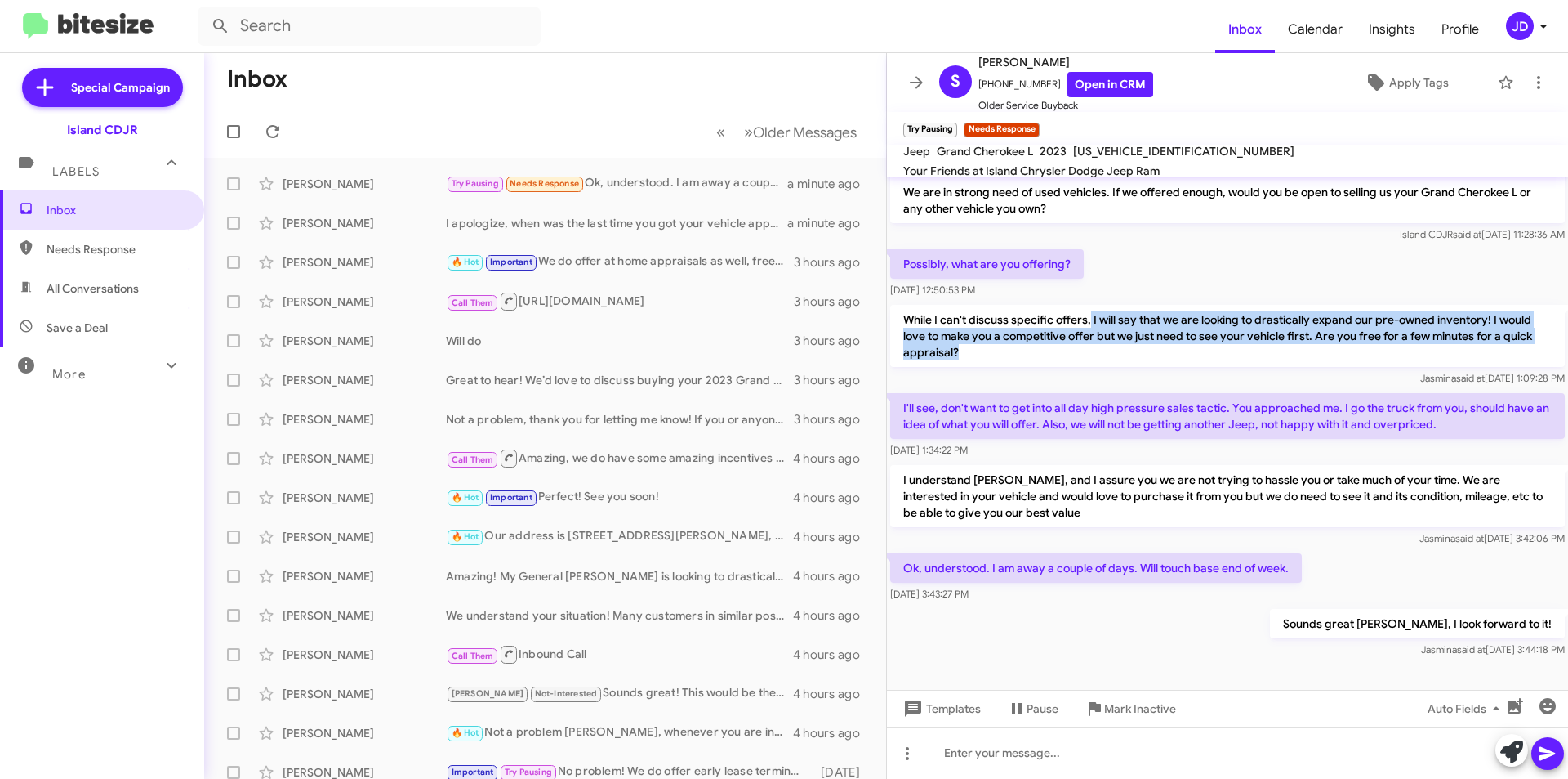
drag, startPoint x: 1089, startPoint y: 318, endPoint x: 1129, endPoint y: 367, distance: 63.3
click at [1129, 367] on div "While I can't discuss specific offers, I will say that we are looking to drasti…" at bounding box center [1227, 345] width 675 height 82
drag, startPoint x: 1125, startPoint y: 367, endPoint x: 1074, endPoint y: 306, distance: 79.5
click at [1074, 306] on div "While I can't discuss specific offers, I will say that we are looking to drasti…" at bounding box center [1227, 345] width 675 height 82
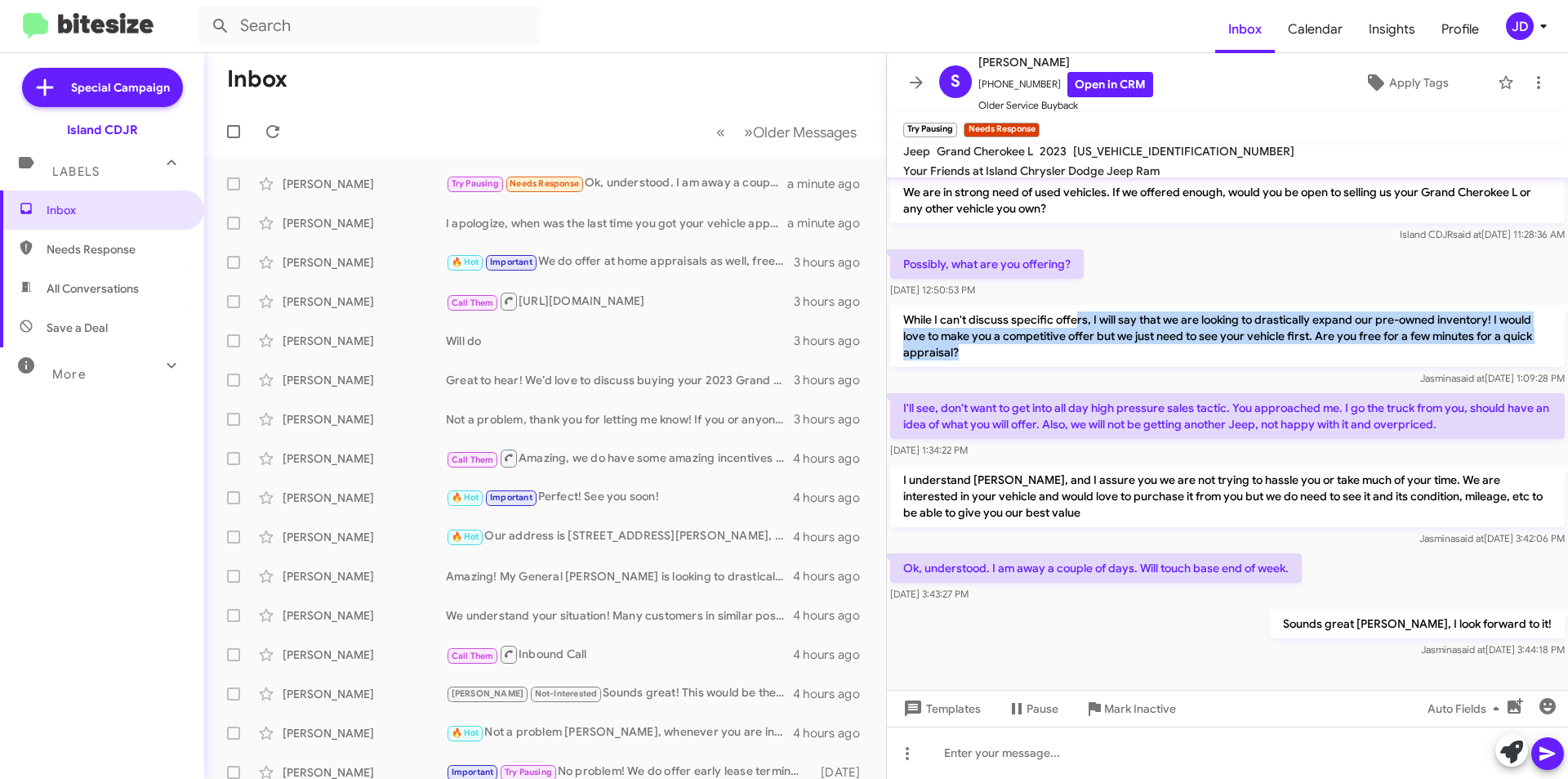
click at [1074, 306] on p "While I can't discuss specific offers, I will say that we are looking to drasti…" at bounding box center [1227, 335] width 675 height 62
drag, startPoint x: 1074, startPoint y: 306, endPoint x: 1191, endPoint y: 370, distance: 133.4
click at [1192, 370] on div "While I can't discuss specific offers, I will say that we are looking to drasti…" at bounding box center [1227, 345] width 675 height 82
click at [1191, 370] on div "[PERSON_NAME] said at [DATE] 1:09:28 PM" at bounding box center [1227, 378] width 675 height 17
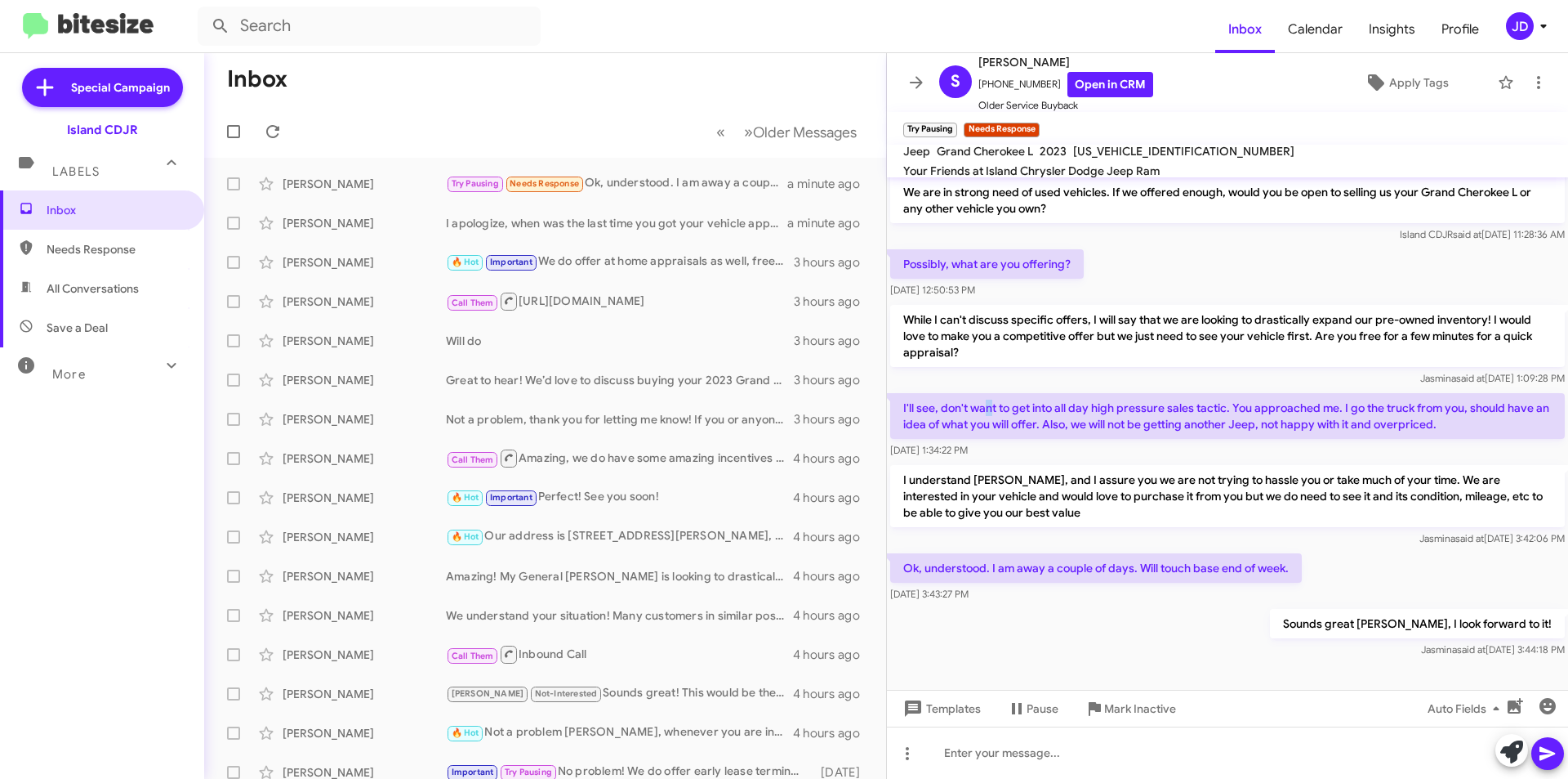
click at [990, 407] on p "I'll see, don't want to get into all day high pressure sales tactic. You approa…" at bounding box center [1227, 416] width 675 height 45
click at [906, 89] on span at bounding box center [916, 83] width 33 height 20
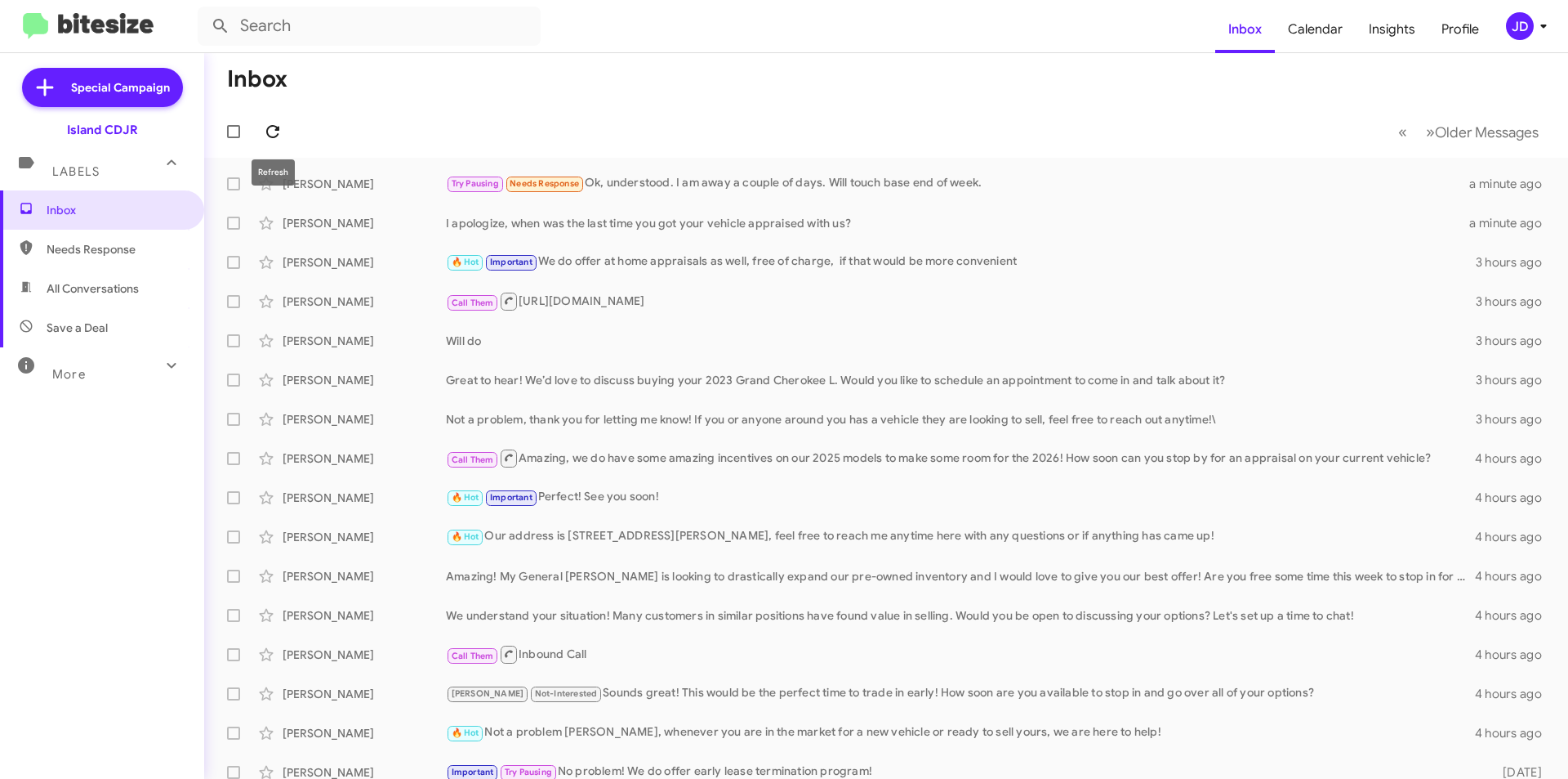
click at [279, 128] on icon at bounding box center [272, 130] width 13 height 13
click at [279, 133] on icon at bounding box center [273, 131] width 20 height 20
